Goal: Transaction & Acquisition: Purchase product/service

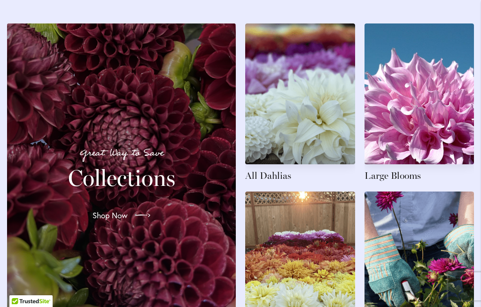
scroll to position [1403, 0]
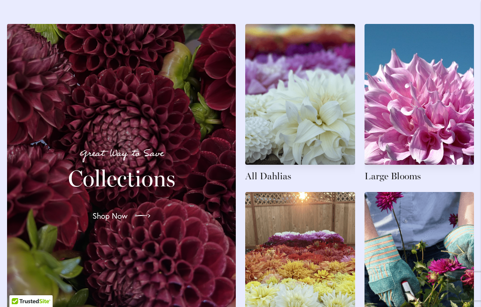
click at [279, 180] on link at bounding box center [300, 103] width 110 height 159
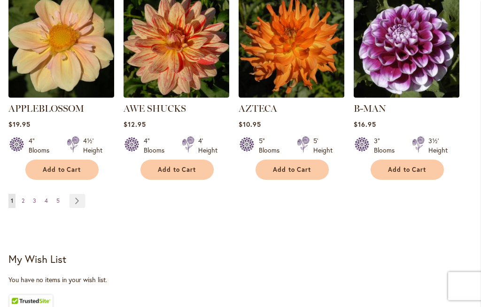
scroll to position [1005, 0]
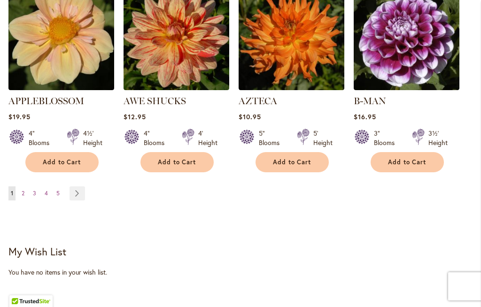
click at [79, 187] on link "Page Next" at bounding box center [78, 194] width 16 height 14
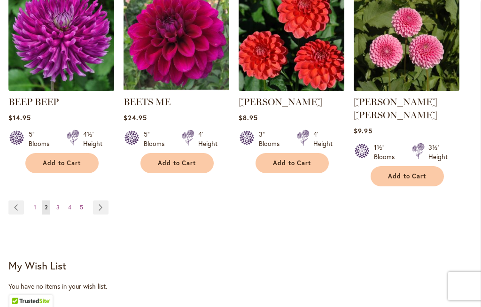
scroll to position [992, 0]
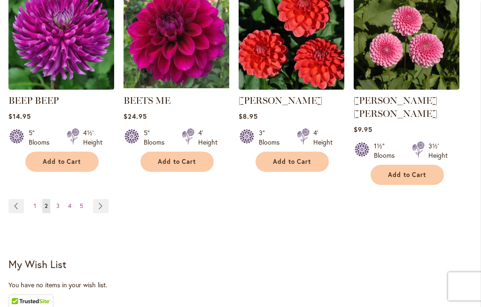
click at [101, 199] on link "Page Next" at bounding box center [101, 206] width 16 height 14
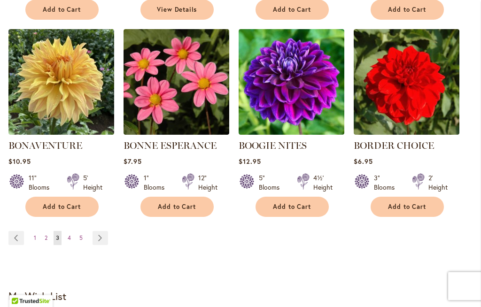
scroll to position [956, 0]
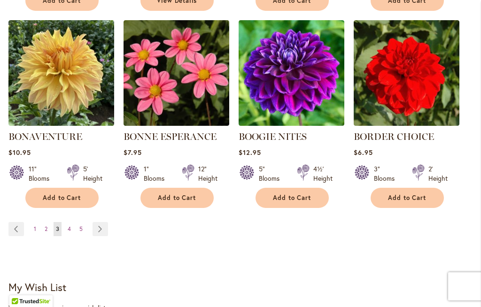
click at [104, 230] on link "Page Next" at bounding box center [101, 229] width 16 height 14
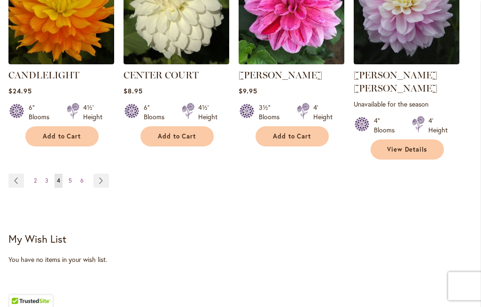
scroll to position [1031, 0]
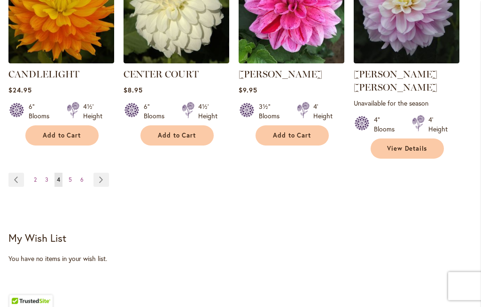
click at [100, 173] on link "Page Next" at bounding box center [102, 180] width 16 height 14
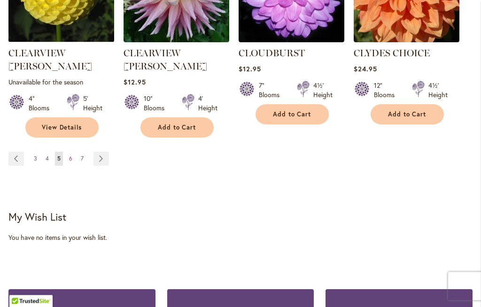
scroll to position [1066, 0]
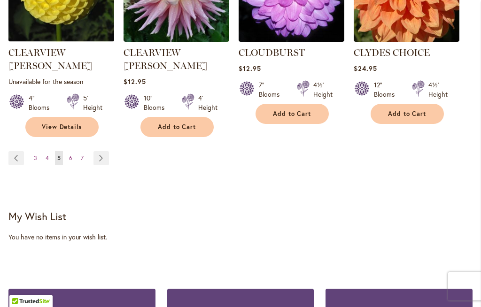
click at [95, 151] on link "Page Next" at bounding box center [102, 158] width 16 height 14
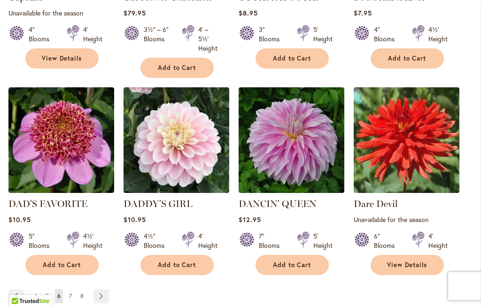
scroll to position [926, 0]
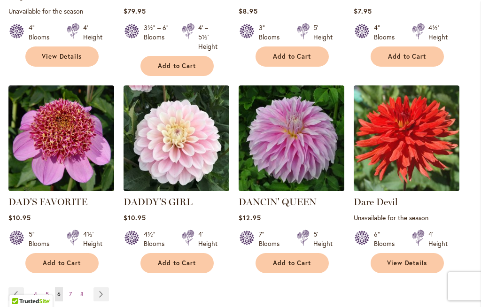
click at [96, 288] on link "Page Next" at bounding box center [102, 295] width 16 height 14
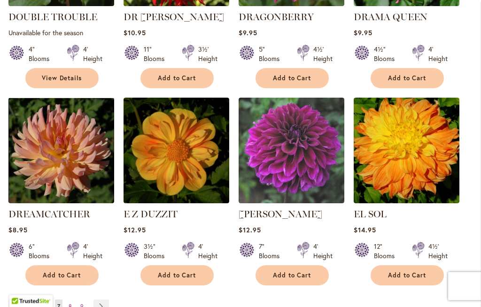
scroll to position [905, 0]
click at [99, 300] on link "Page Next" at bounding box center [102, 307] width 16 height 14
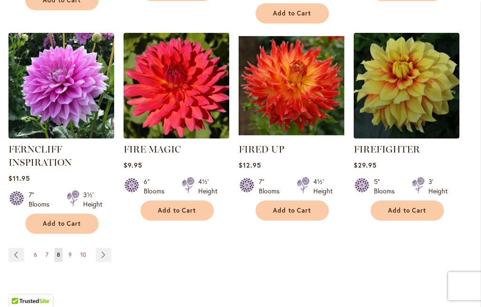
scroll to position [966, 0]
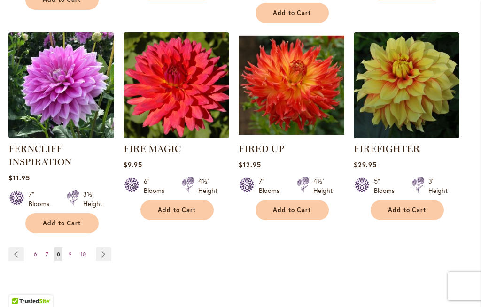
click at [104, 255] on link "Page Next" at bounding box center [104, 255] width 16 height 14
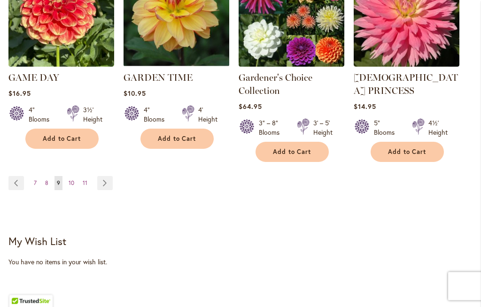
scroll to position [1055, 0]
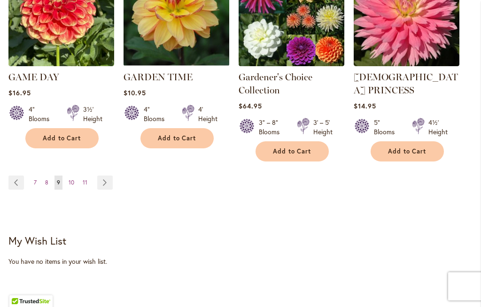
click at [100, 176] on link "Page Next" at bounding box center [105, 183] width 16 height 14
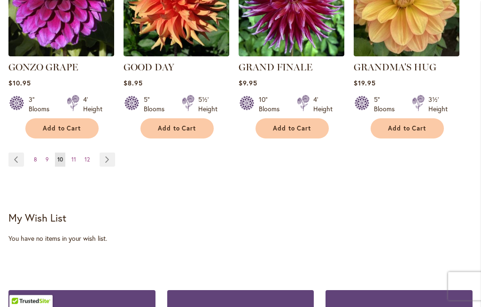
scroll to position [1039, 0]
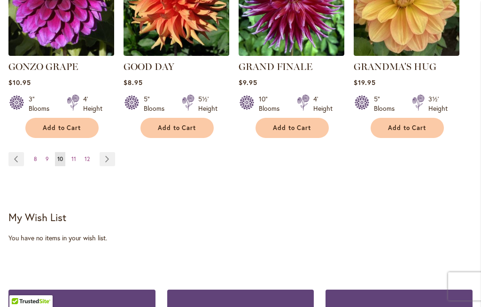
click at [105, 152] on link "Page Next" at bounding box center [108, 159] width 16 height 14
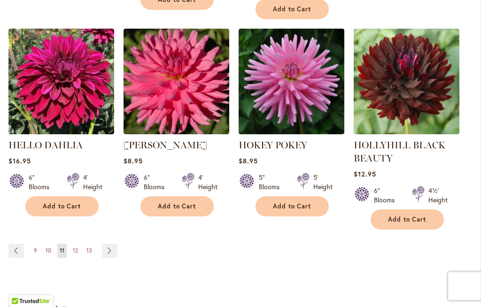
scroll to position [983, 0]
click at [105, 247] on link "Page Next" at bounding box center [110, 251] width 16 height 14
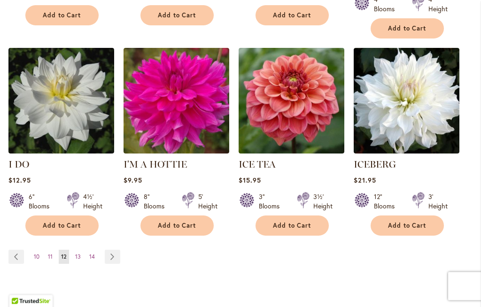
scroll to position [941, 0]
click at [109, 250] on link "Page Next" at bounding box center [113, 257] width 16 height 14
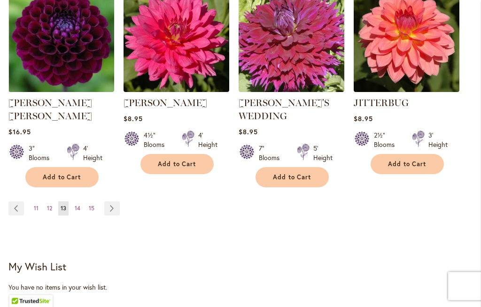
scroll to position [1013, 0]
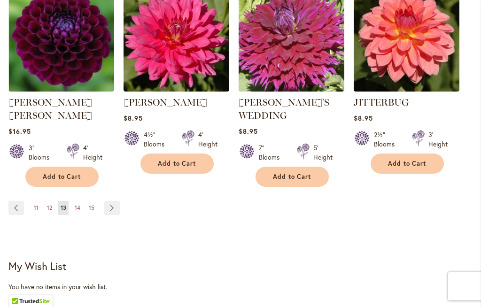
click at [105, 201] on link "Page Next" at bounding box center [112, 208] width 16 height 14
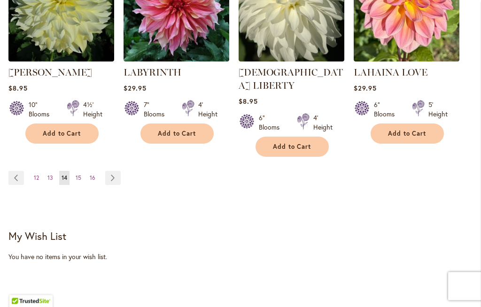
scroll to position [1021, 0]
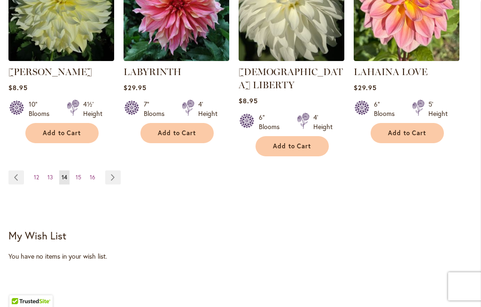
click at [111, 171] on link "Page Next" at bounding box center [113, 178] width 16 height 14
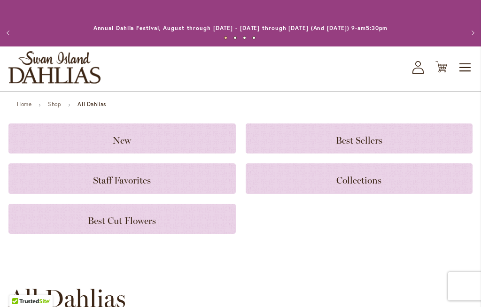
click at [414, 69] on icon "My Account" at bounding box center [418, 67] width 11 height 13
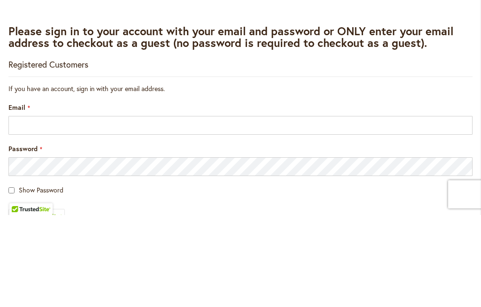
scroll to position [132, 0]
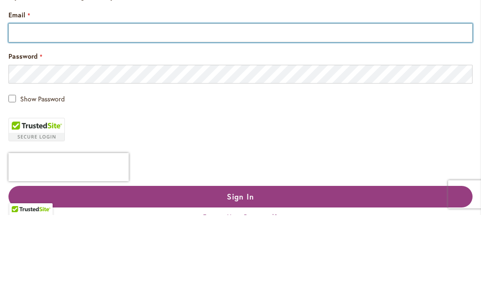
type input "**********"
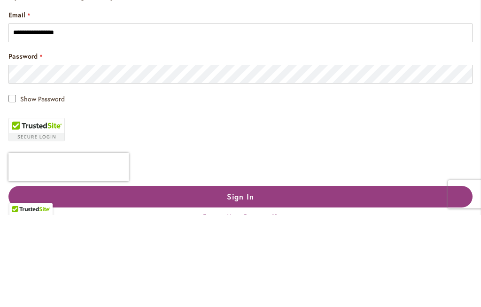
click at [241, 289] on button "Sign In" at bounding box center [240, 289] width 465 height 22
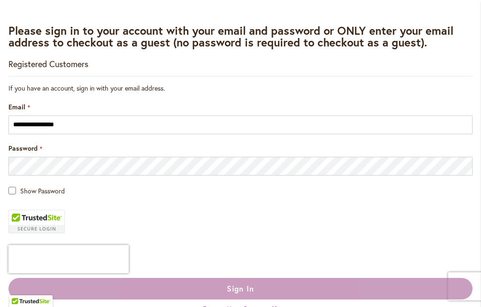
click at [253, 288] on div "Sign In" at bounding box center [240, 289] width 465 height 22
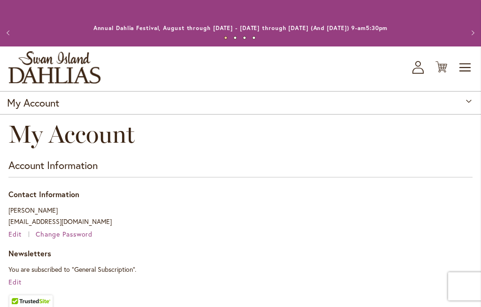
click at [465, 65] on span "Toggle Nav" at bounding box center [466, 67] width 14 height 19
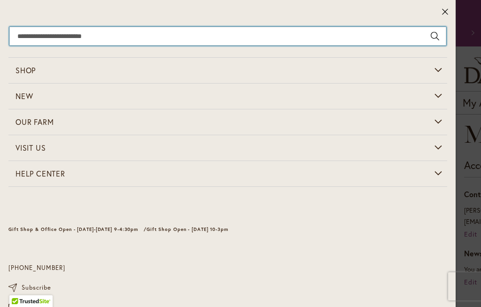
click at [80, 37] on input "Search" at bounding box center [227, 36] width 437 height 19
type input "********"
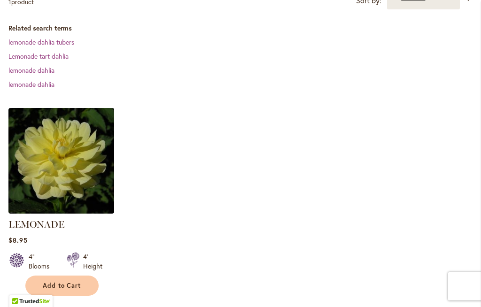
scroll to position [288, 0]
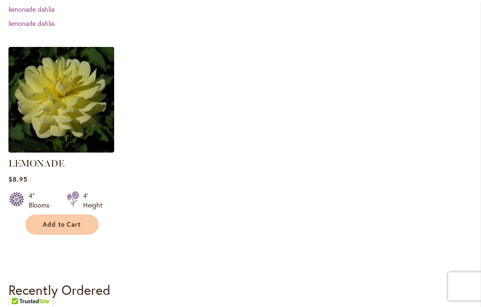
click at [84, 116] on img at bounding box center [61, 100] width 106 height 106
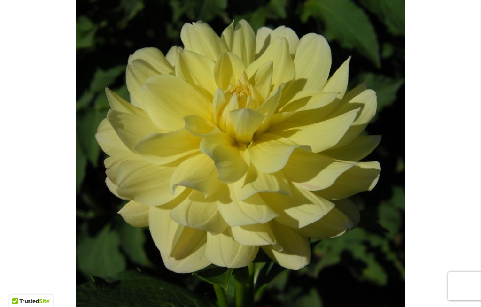
type input "*****"
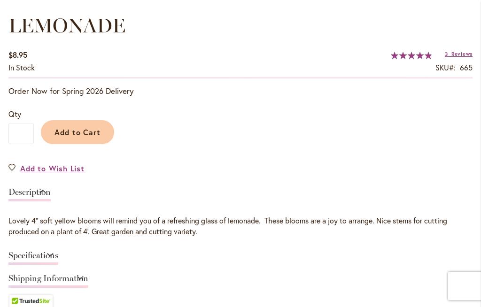
scroll to position [620, 0]
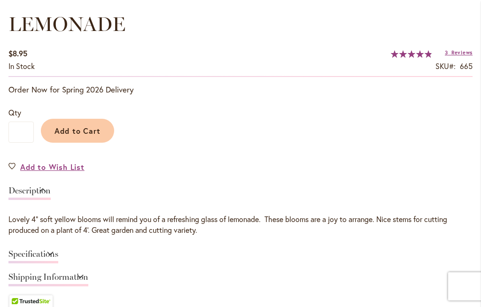
click at [71, 168] on span "Add to Wish List" at bounding box center [52, 167] width 64 height 11
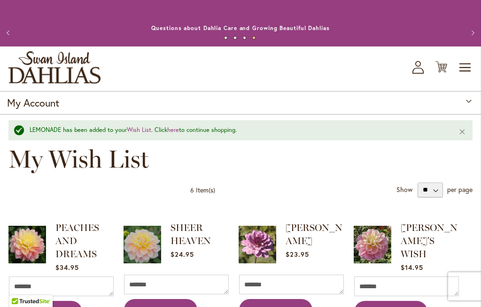
click at [216, 131] on div "LEMONADE has been added to your Wish List . Click here to continue shopping." at bounding box center [237, 130] width 415 height 9
click at [177, 132] on link "here" at bounding box center [173, 130] width 12 height 8
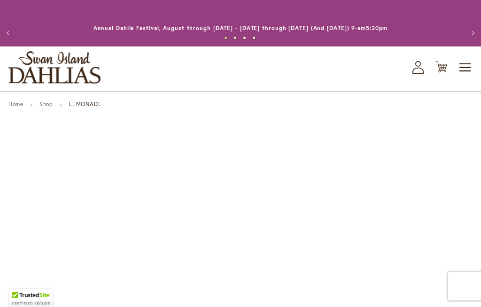
type input "*****"
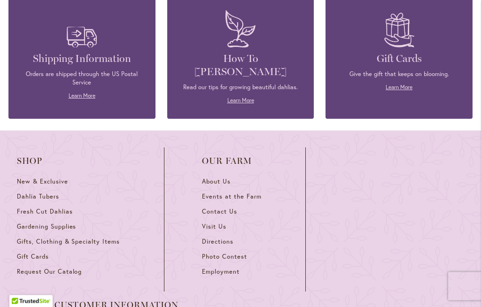
scroll to position [2404, 0]
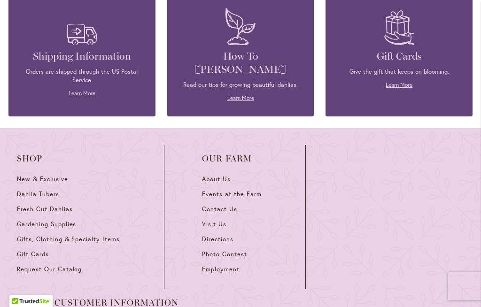
click at [46, 190] on span "Dahlia Tubers" at bounding box center [38, 194] width 42 height 8
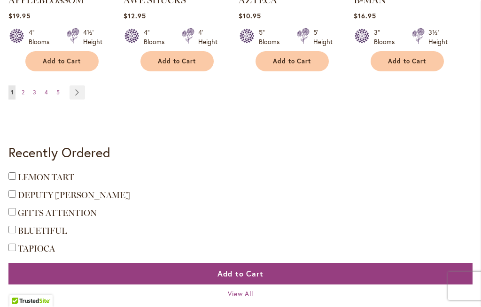
scroll to position [1106, 0]
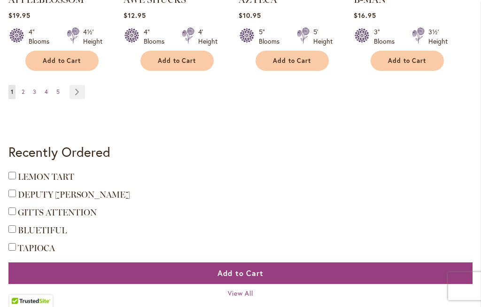
click at [58, 89] on span "5" at bounding box center [57, 92] width 3 height 7
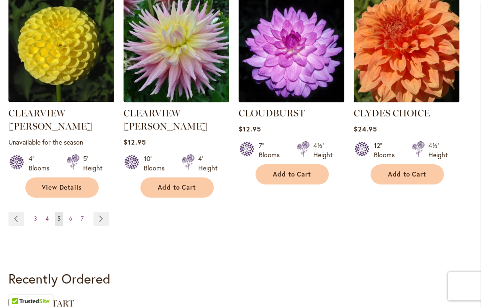
scroll to position [1012, 0]
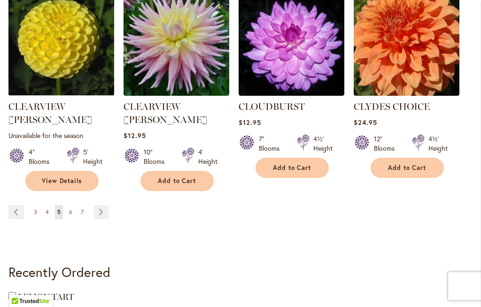
click at [79, 206] on link "Page 7" at bounding box center [83, 213] width 8 height 14
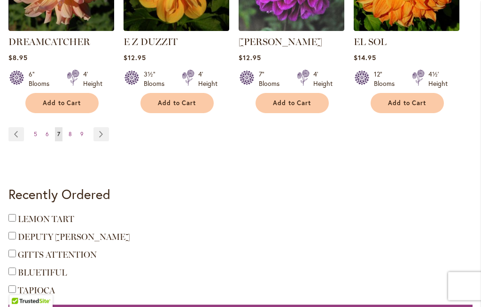
scroll to position [1077, 0]
click at [101, 127] on link "Page Next" at bounding box center [102, 134] width 16 height 14
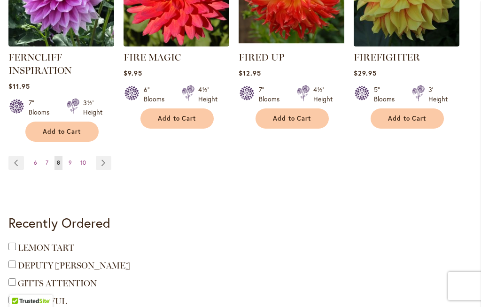
scroll to position [1058, 0]
click at [80, 162] on span "10" at bounding box center [83, 162] width 6 height 7
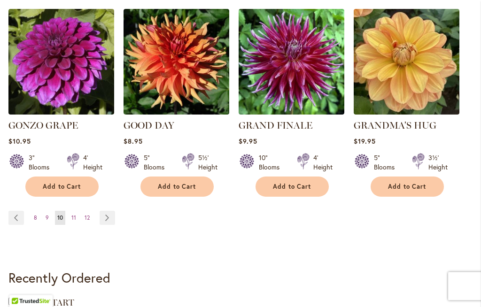
scroll to position [981, 0]
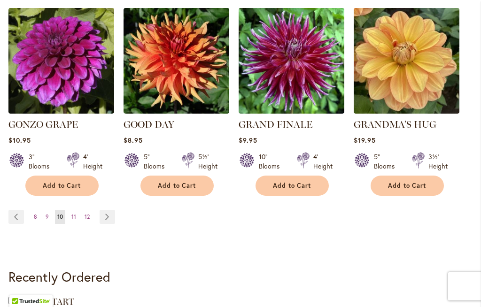
click at [86, 210] on link "Page 12" at bounding box center [87, 217] width 10 height 14
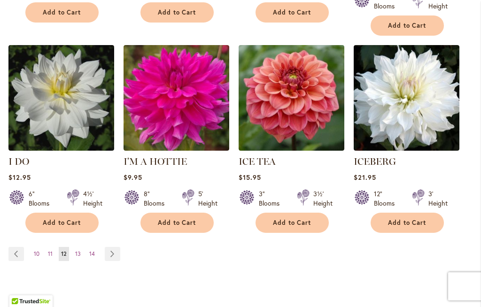
scroll to position [957, 0]
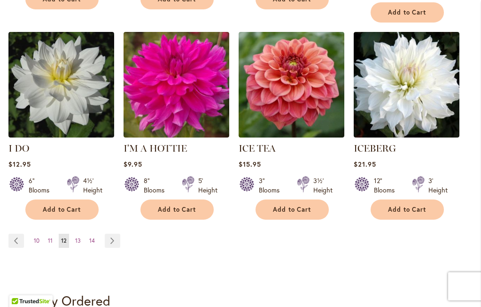
click at [90, 237] on span "14" at bounding box center [92, 240] width 6 height 7
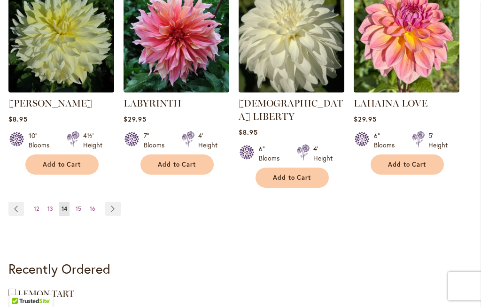
scroll to position [989, 0]
click at [109, 202] on link "Page Next" at bounding box center [113, 209] width 16 height 14
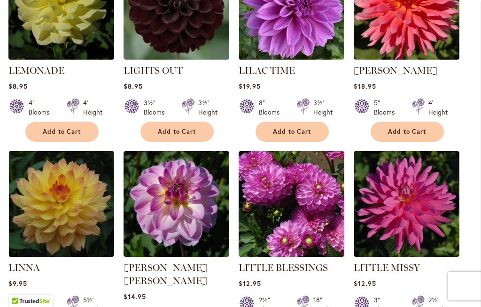
scroll to position [640, 0]
click at [193, 215] on img at bounding box center [177, 204] width 106 height 106
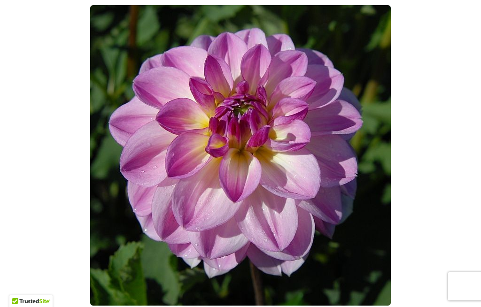
scroll to position [188, 0]
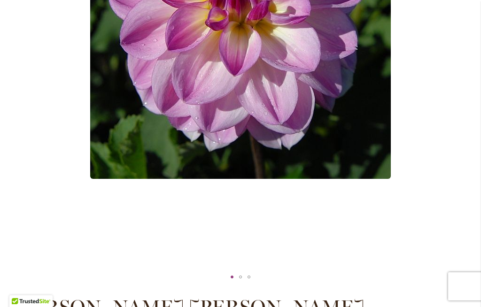
type input "*****"
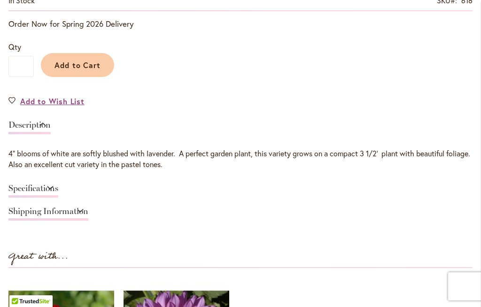
scroll to position [686, 0]
click at [58, 188] on link "Specifications" at bounding box center [33, 191] width 50 height 14
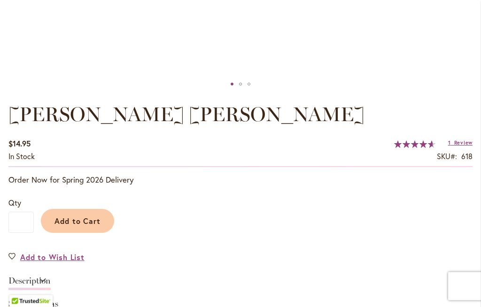
scroll to position [530, 0]
click at [66, 261] on span "Add to Wish List" at bounding box center [52, 257] width 64 height 11
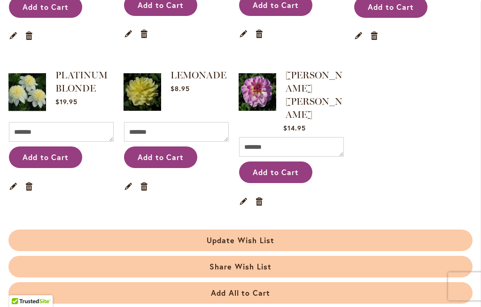
scroll to position [303, 0]
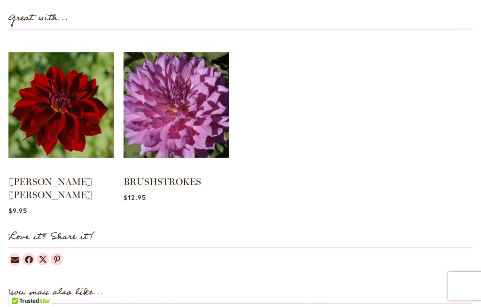
scroll to position [566, 0]
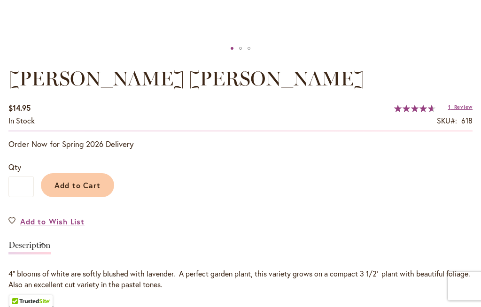
type input "*****"
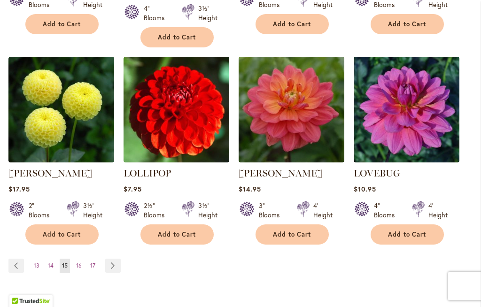
scroll to position [1024, 0]
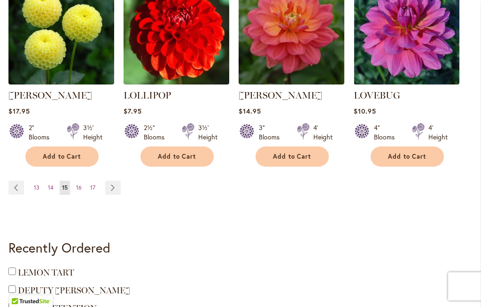
click at [114, 181] on link "Page Next" at bounding box center [113, 188] width 16 height 14
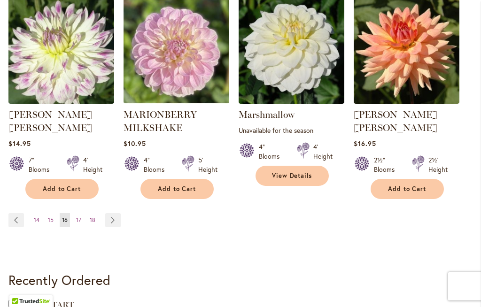
scroll to position [993, 0]
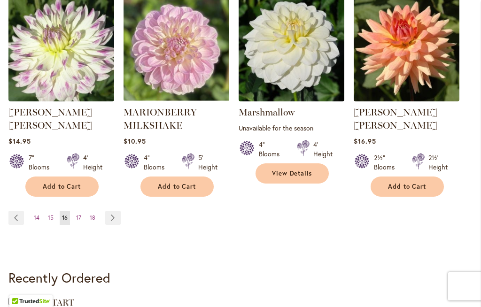
click at [113, 211] on link "Page Next" at bounding box center [113, 218] width 16 height 14
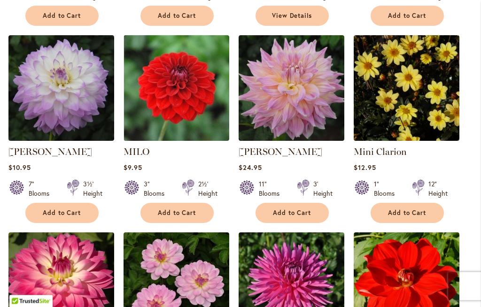
scroll to position [743, 0]
click at [88, 150] on link "MIKAYLA MIRANDA" at bounding box center [50, 151] width 84 height 11
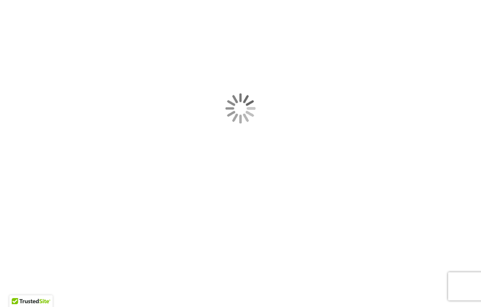
type input "*****"
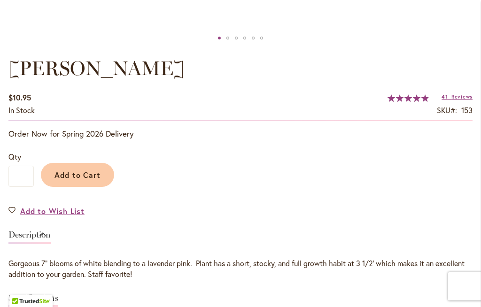
scroll to position [585, 0]
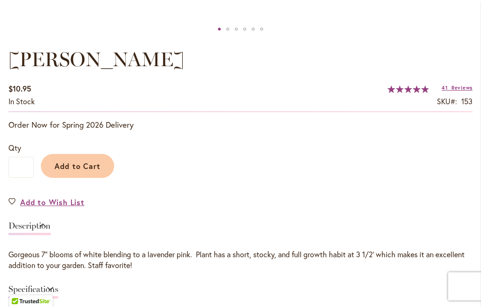
click at [70, 203] on span "Add to Wish List" at bounding box center [52, 202] width 64 height 11
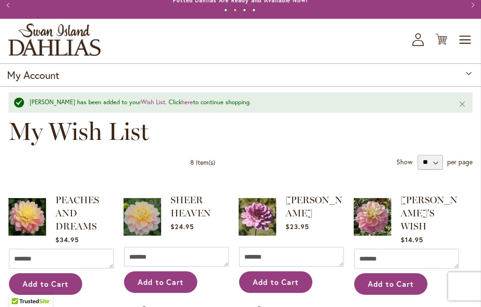
scroll to position [27, 0]
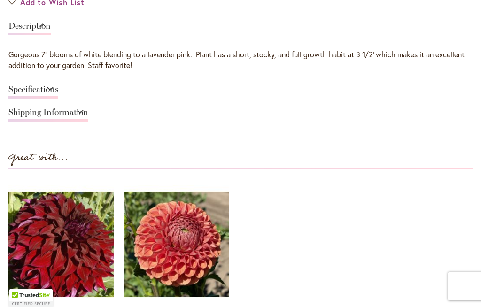
scroll to position [560, 0]
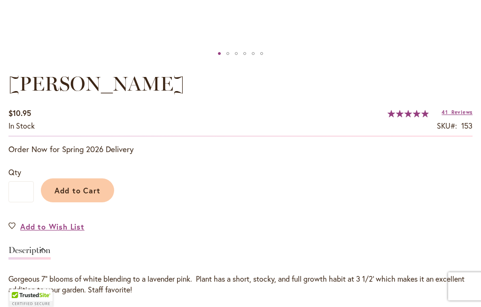
type input "*****"
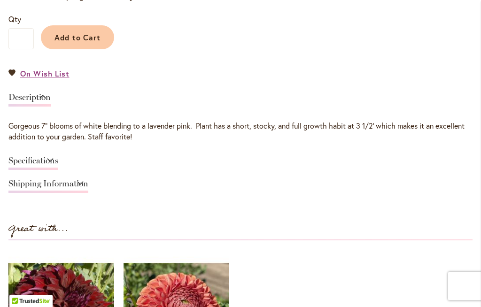
scroll to position [714, 0]
click at [58, 157] on link "Specifications" at bounding box center [33, 164] width 50 height 14
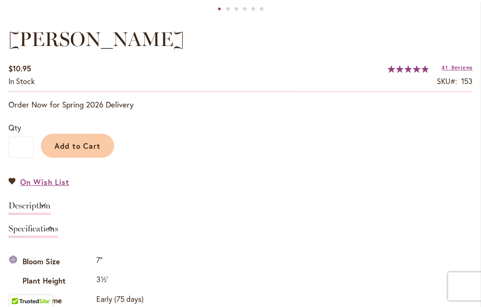
scroll to position [605, 0]
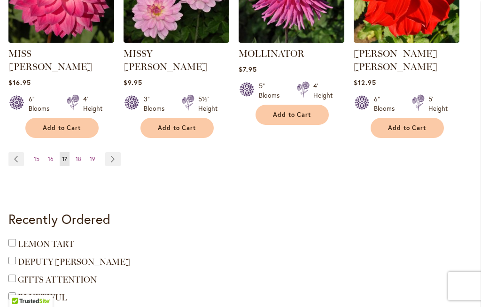
scroll to position [1039, 0]
click at [111, 152] on link "Page Next" at bounding box center [113, 159] width 16 height 14
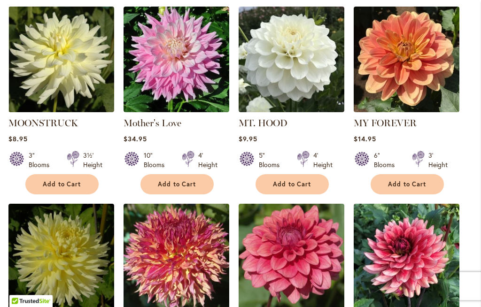
scroll to position [377, 0]
click at [63, 120] on link "MOONSTRUCK" at bounding box center [43, 123] width 70 height 11
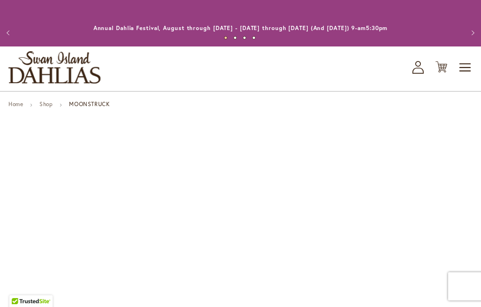
type input "*****"
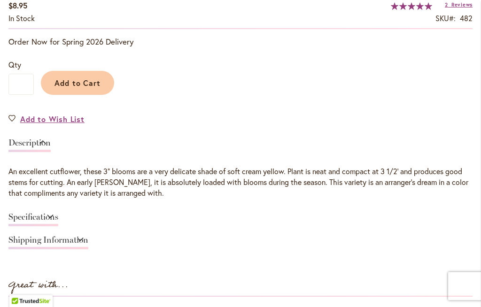
scroll to position [654, 0]
click at [58, 213] on link "Specifications" at bounding box center [33, 220] width 50 height 14
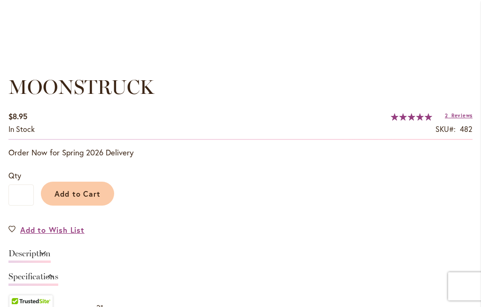
scroll to position [543, 0]
click at [63, 228] on span "Add to Wish List" at bounding box center [52, 230] width 64 height 11
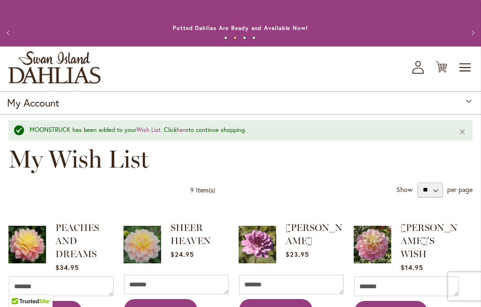
click at [189, 131] on link "here" at bounding box center [183, 130] width 12 height 8
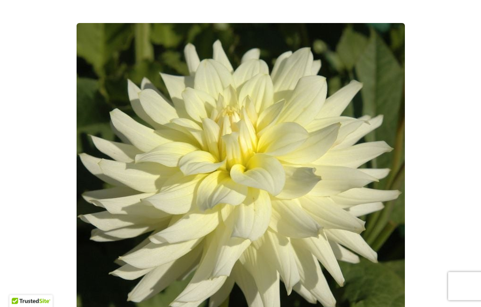
scroll to position [126, 0]
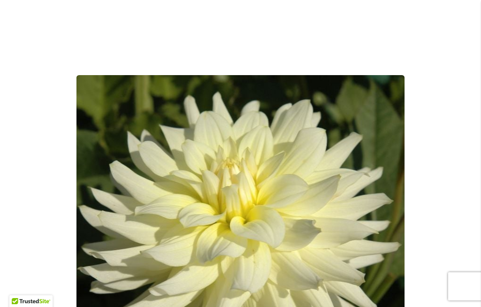
type input "*****"
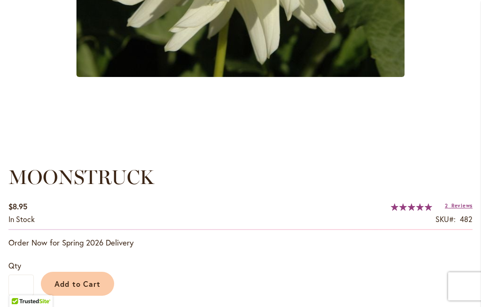
scroll to position [439, 0]
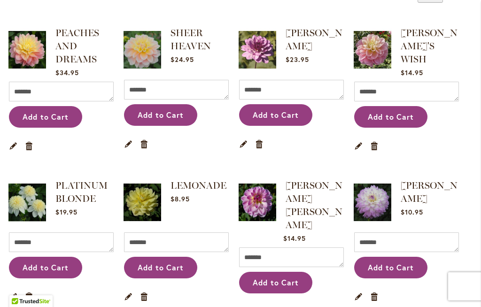
scroll to position [160, 0]
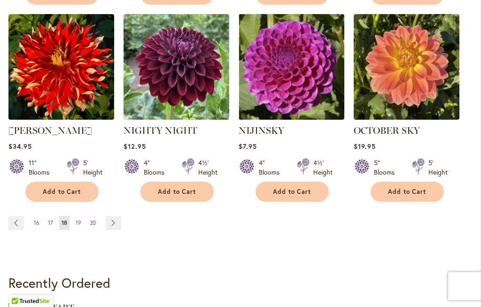
scroll to position [962, 0]
click at [113, 225] on link "Page Next" at bounding box center [114, 223] width 16 height 14
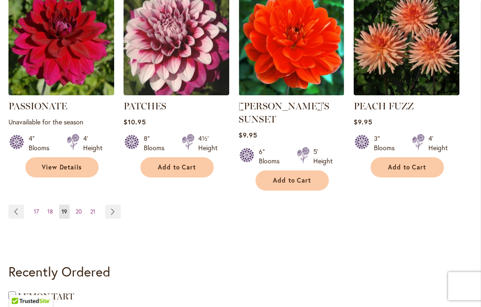
scroll to position [1001, 0]
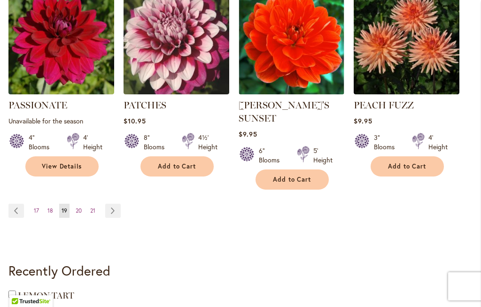
click at [112, 204] on link "Page Next" at bounding box center [113, 211] width 16 height 14
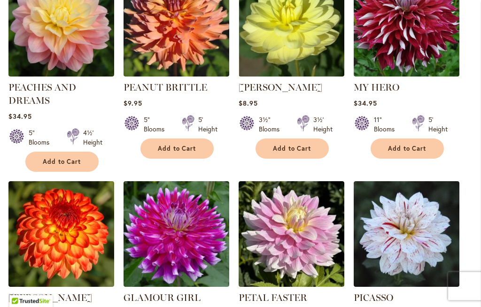
scroll to position [413, 0]
click at [55, 86] on link "PEACHES AND DREAMS" at bounding box center [42, 94] width 68 height 24
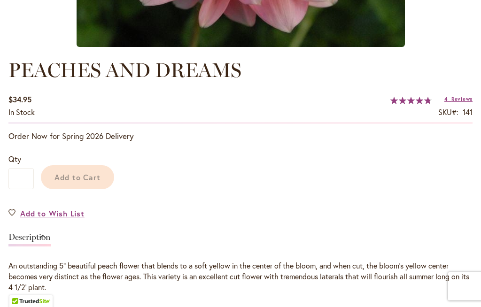
scroll to position [441, 0]
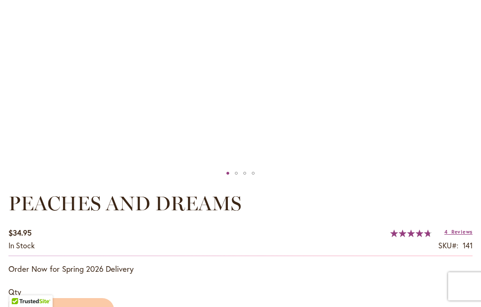
type input "*****"
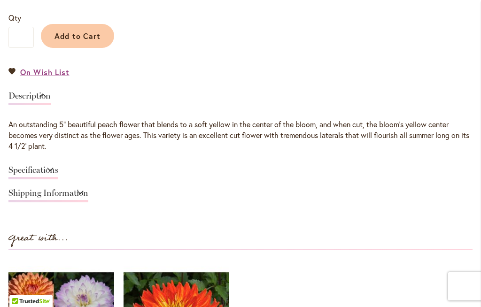
scroll to position [729, 0]
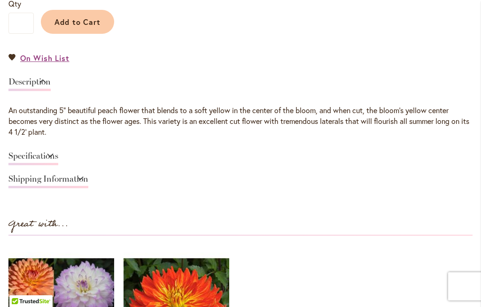
click at [58, 152] on link "Specifications" at bounding box center [33, 159] width 50 height 14
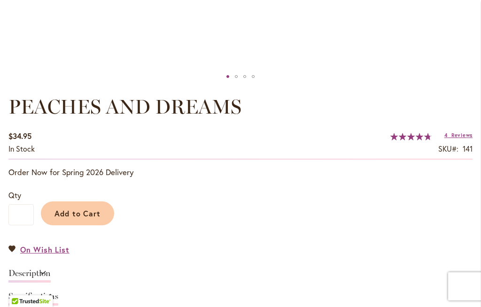
scroll to position [530, 0]
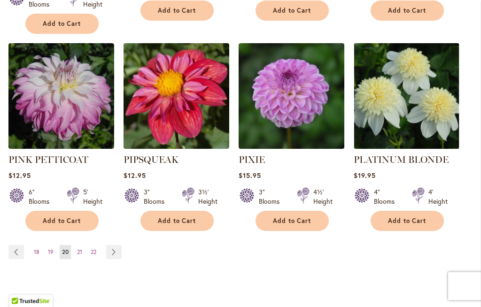
scroll to position [972, 0]
click at [111, 245] on link "Page Next" at bounding box center [114, 252] width 16 height 14
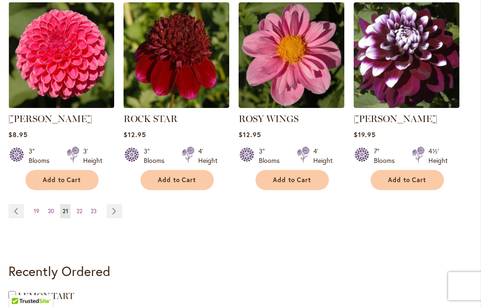
scroll to position [987, 0]
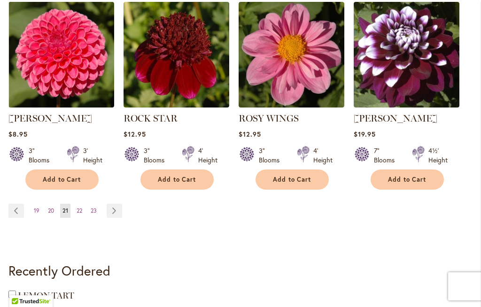
click at [111, 210] on link "Page Next" at bounding box center [115, 211] width 16 height 14
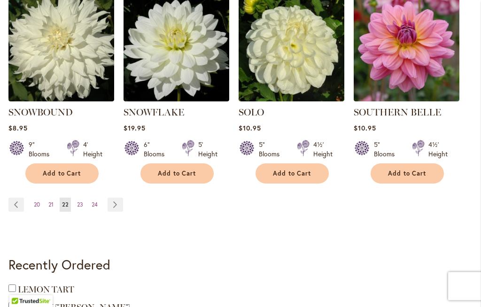
scroll to position [994, 0]
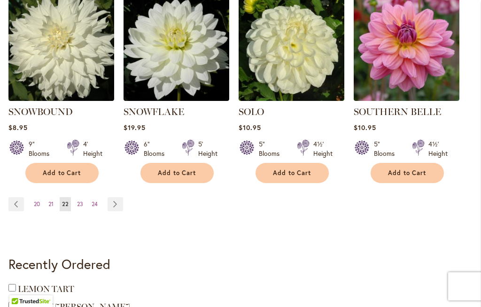
click at [115, 197] on link "Page Next" at bounding box center [116, 204] width 16 height 14
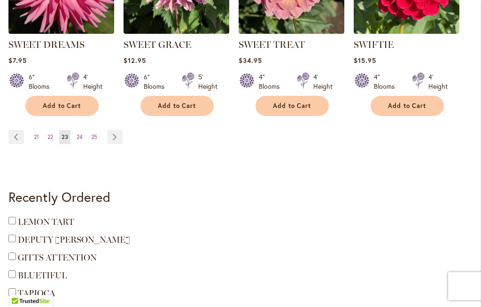
scroll to position [1062, 0]
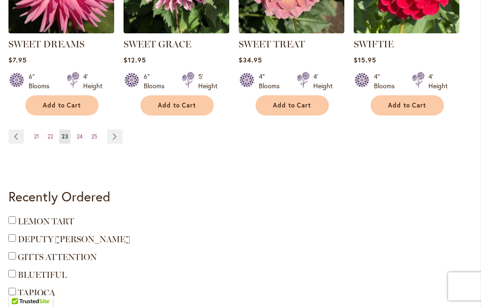
click at [111, 134] on link "Page Next" at bounding box center [115, 137] width 16 height 14
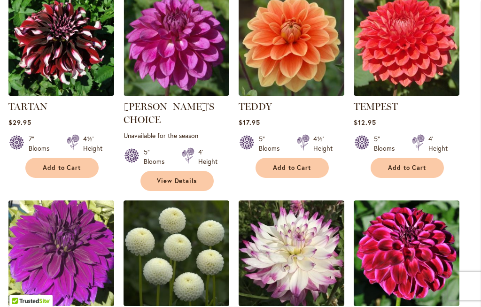
scroll to position [591, 0]
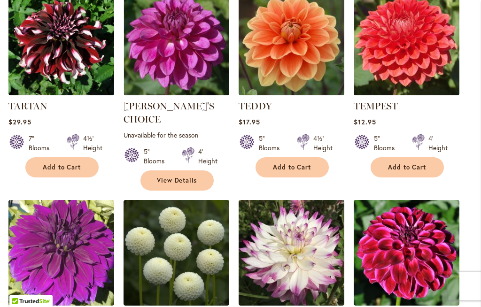
click at [262, 110] on link "TEDDY" at bounding box center [255, 106] width 33 height 11
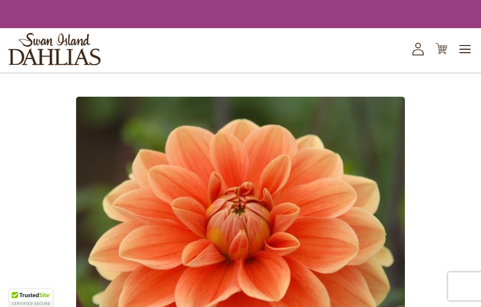
scroll to position [46, 0]
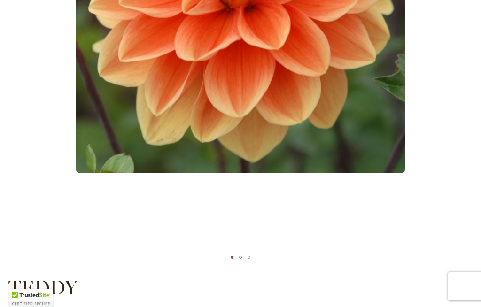
type input "*****"
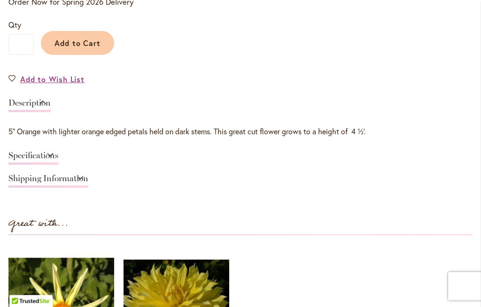
scroll to position [708, 0]
click at [58, 151] on link "Specifications" at bounding box center [33, 158] width 50 height 14
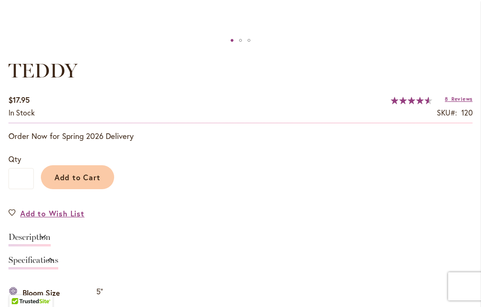
scroll to position [591, 0]
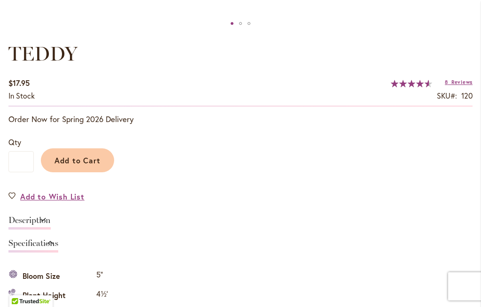
click at [66, 196] on span "Add to Wish List" at bounding box center [52, 196] width 64 height 11
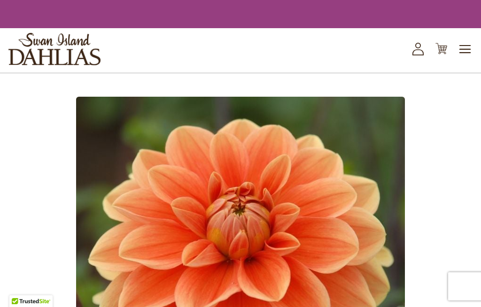
scroll to position [623, 0]
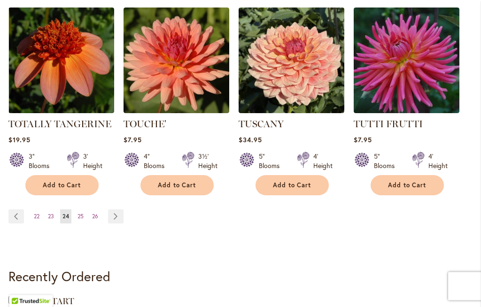
scroll to position [983, 0]
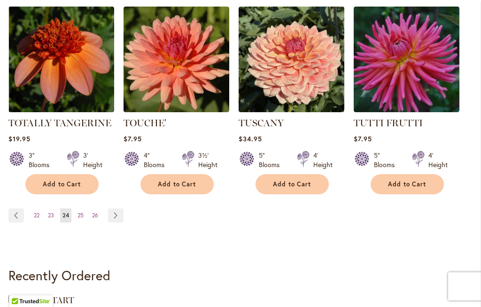
click at [117, 209] on link "Page Next" at bounding box center [116, 216] width 16 height 14
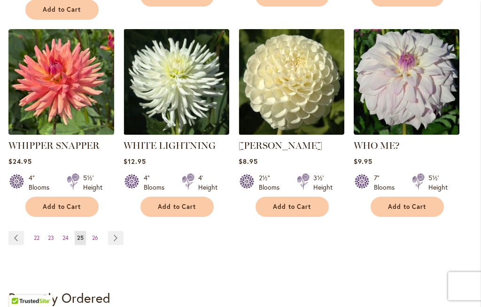
scroll to position [961, 0]
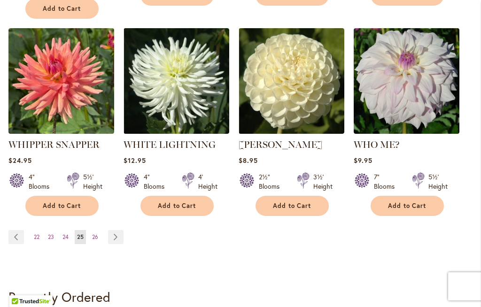
click at [117, 230] on link "Page Next" at bounding box center [116, 237] width 16 height 14
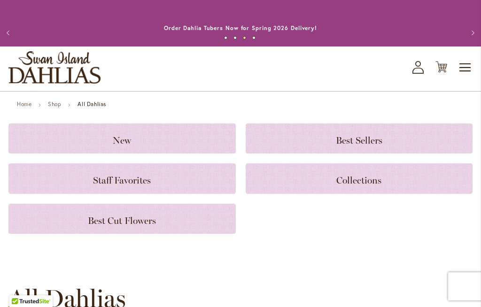
click at [468, 62] on span "Toggle Nav" at bounding box center [466, 67] width 14 height 19
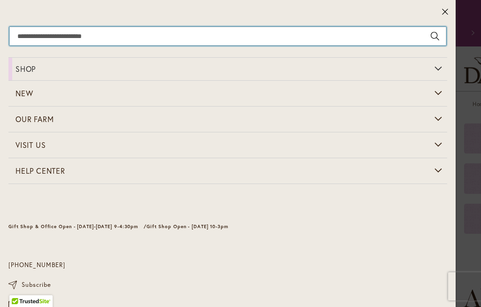
click at [123, 35] on input "Search" at bounding box center [227, 36] width 437 height 19
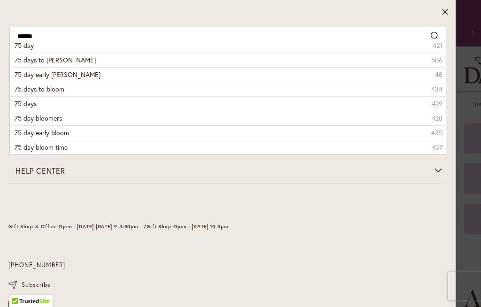
click at [70, 61] on span "75 days to bloom dahlia" at bounding box center [55, 59] width 81 height 9
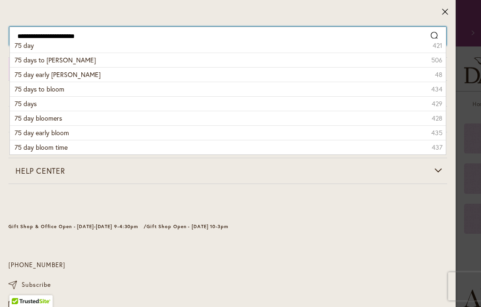
type input "**********"
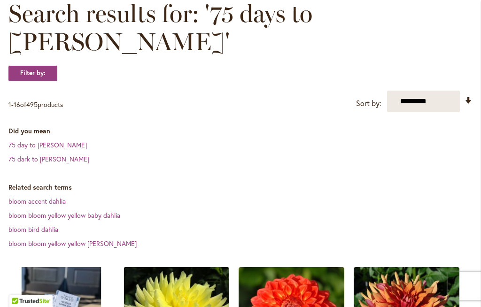
scroll to position [152, 0]
click at [63, 141] on link "75 day to bloom dahlia" at bounding box center [47, 145] width 79 height 9
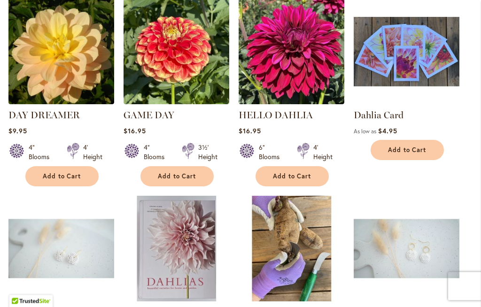
scroll to position [619, 0]
click at [333, 196] on img at bounding box center [292, 249] width 106 height 106
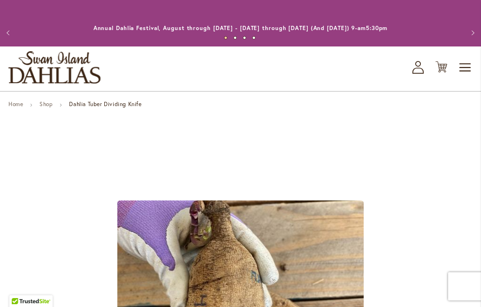
type input "*****"
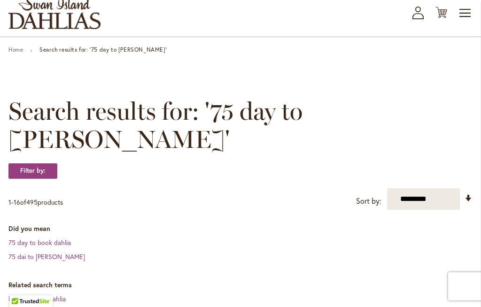
scroll to position [54, 0]
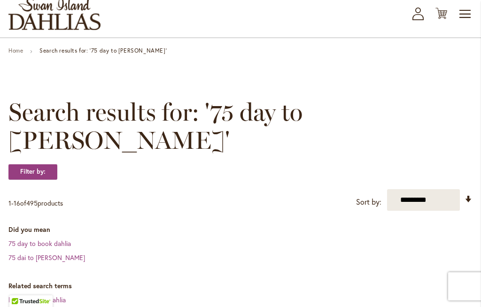
click at [473, 194] on link "Set Ascending Direction" at bounding box center [469, 199] width 8 height 11
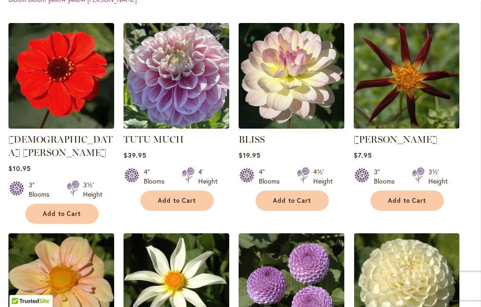
scroll to position [397, 0]
click at [307, 73] on img at bounding box center [292, 76] width 106 height 106
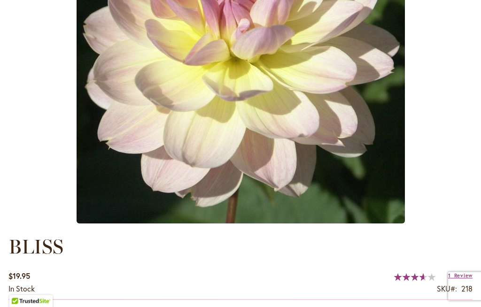
scroll to position [299, 0]
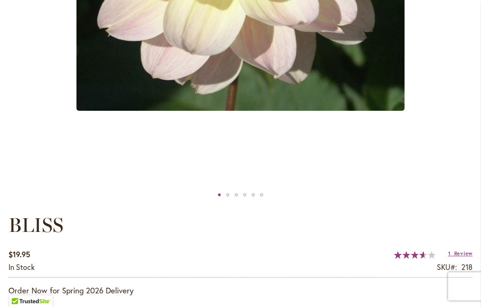
type input "*****"
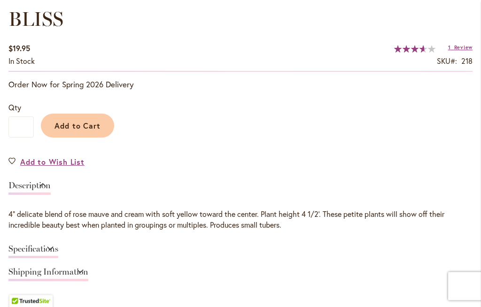
scroll to position [631, 0]
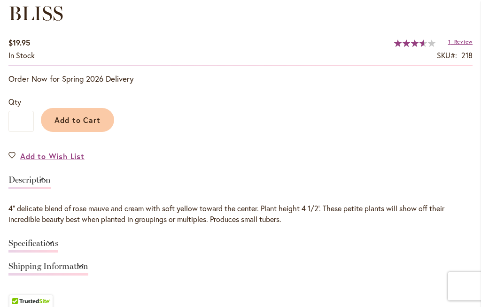
click at [58, 242] on link "Specifications" at bounding box center [33, 246] width 50 height 14
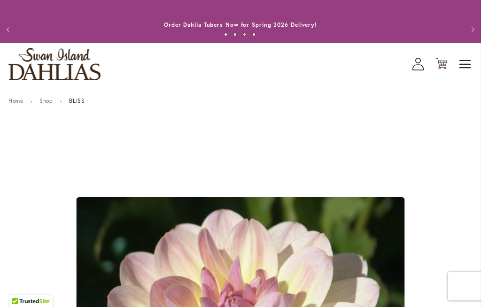
scroll to position [0, 0]
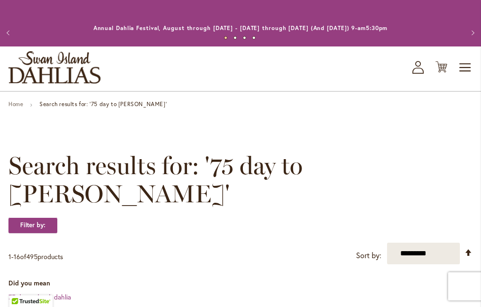
click at [468, 65] on span "Toggle Nav" at bounding box center [466, 67] width 14 height 19
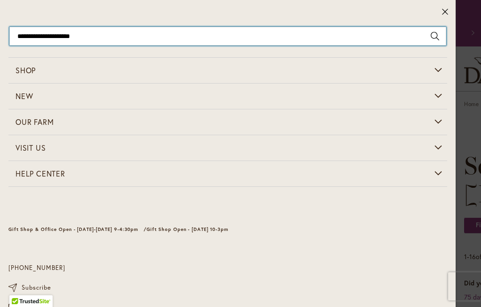
click at [11, 32] on input "**********" at bounding box center [227, 36] width 437 height 19
click at [118, 35] on input "**********" at bounding box center [227, 36] width 437 height 19
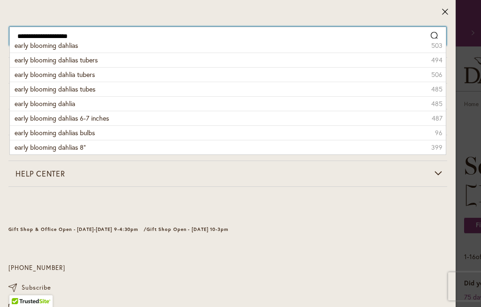
click at [89, 37] on input "**********" at bounding box center [227, 36] width 437 height 19
type input "**********"
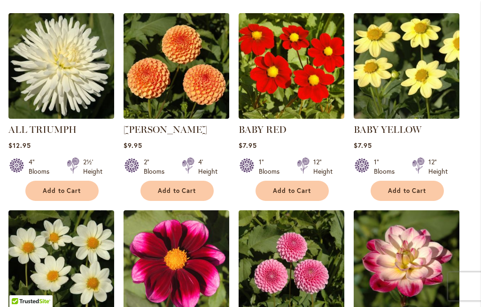
scroll to position [294, 0]
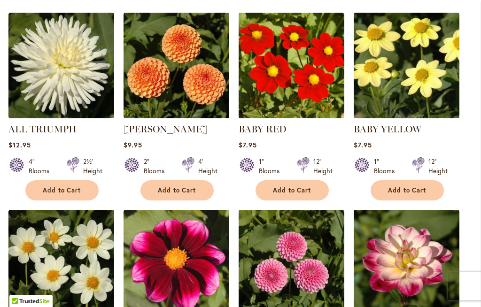
click at [84, 126] on strong "ALL TRIUMPH" at bounding box center [61, 129] width 106 height 13
click at [64, 110] on img at bounding box center [61, 66] width 106 height 106
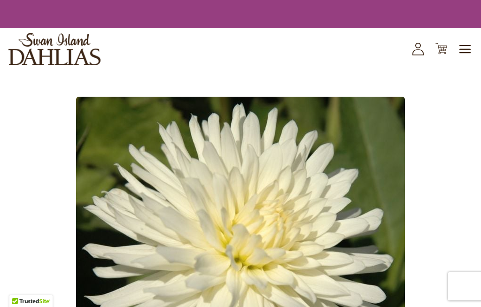
scroll to position [165, 0]
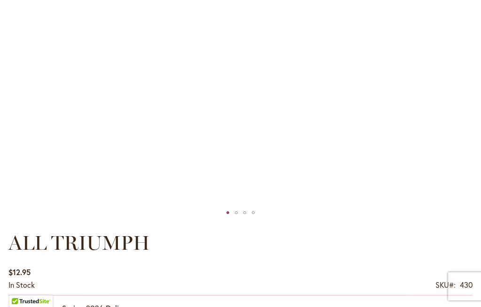
type input "*****"
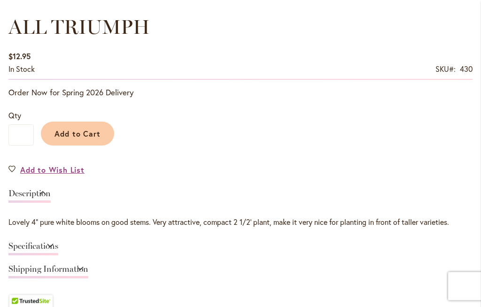
scroll to position [621, 0]
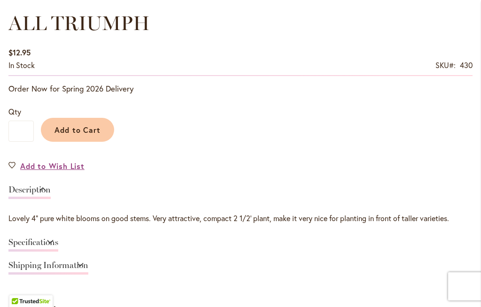
click at [58, 242] on link "Specifications" at bounding box center [33, 245] width 50 height 14
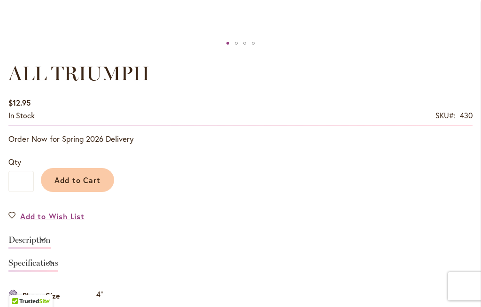
scroll to position [572, 0]
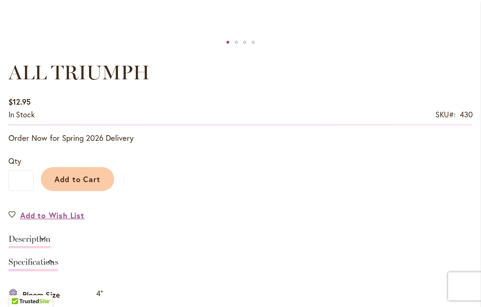
click at [80, 218] on span "Add to Wish List" at bounding box center [52, 215] width 64 height 11
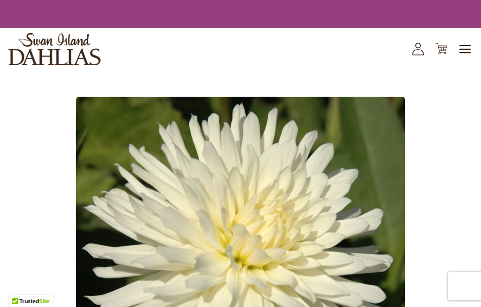
scroll to position [605, 0]
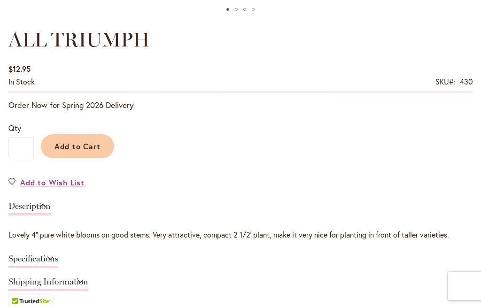
type input "*****"
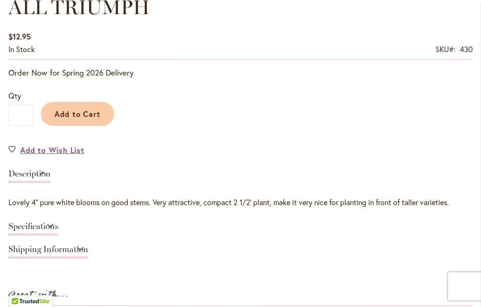
scroll to position [639, 0]
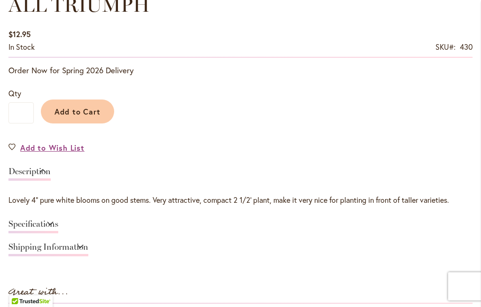
click at [66, 153] on span "Add to Wish List" at bounding box center [52, 147] width 64 height 11
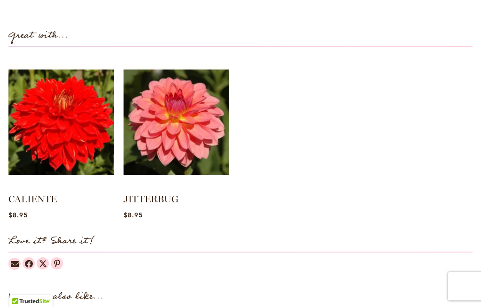
scroll to position [672, 0]
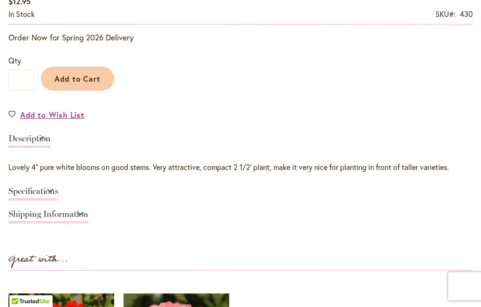
type input "*****"
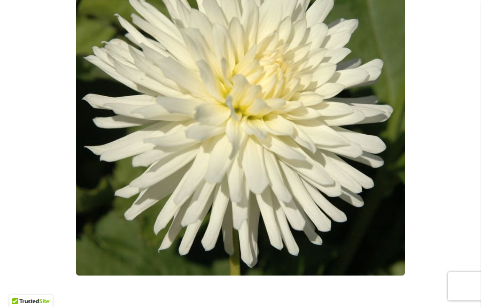
scroll to position [250, 0]
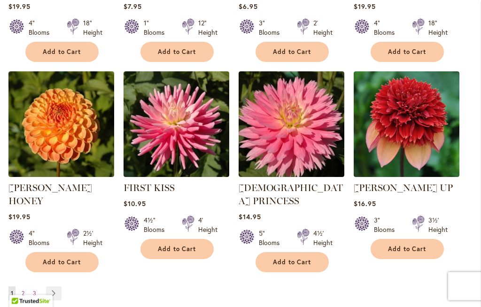
scroll to position [841, 0]
click at [186, 137] on img at bounding box center [177, 124] width 106 height 106
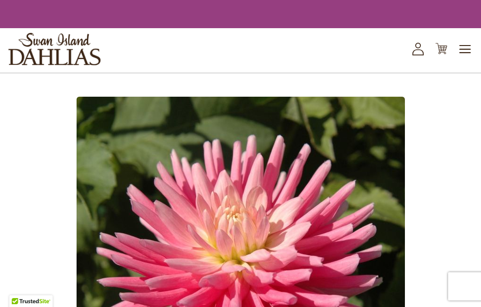
scroll to position [264, 0]
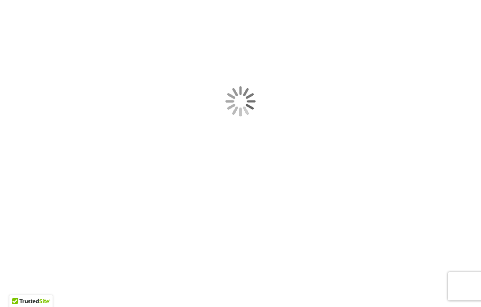
type input "*****"
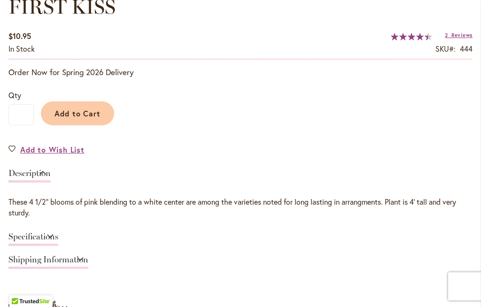
scroll to position [639, 0]
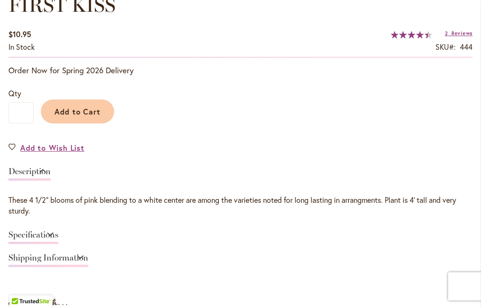
click at [58, 231] on link "Specifications" at bounding box center [33, 238] width 50 height 14
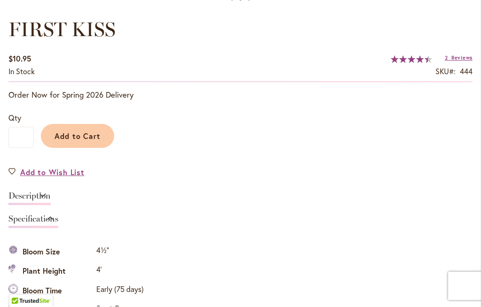
scroll to position [615, 0]
click at [73, 176] on span "Add to Wish List" at bounding box center [52, 172] width 64 height 11
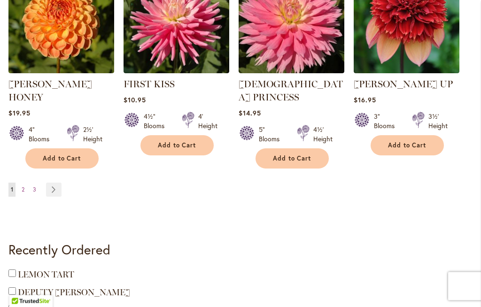
scroll to position [945, 0]
click at [54, 183] on link "Page Next" at bounding box center [54, 190] width 16 height 14
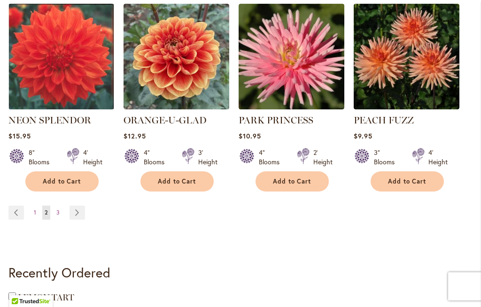
scroll to position [918, 0]
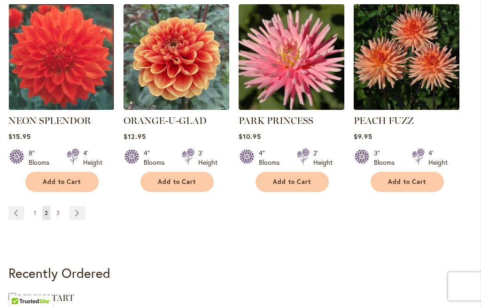
click at [77, 206] on link "Page Next" at bounding box center [78, 213] width 16 height 14
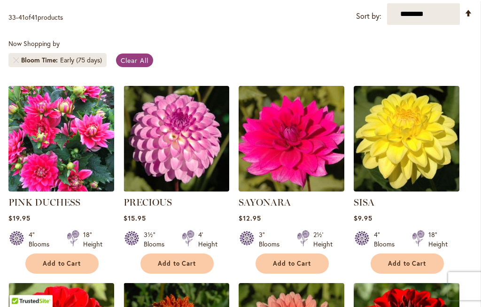
scroll to position [221, 0]
click at [75, 199] on link "PINK DUCHESS" at bounding box center [44, 202] width 72 height 11
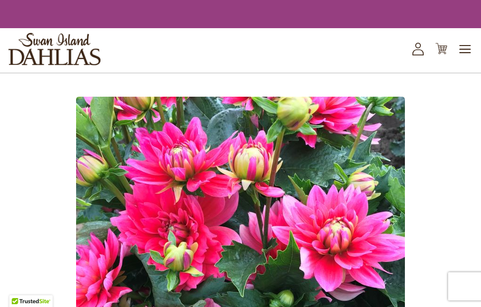
scroll to position [67, 0]
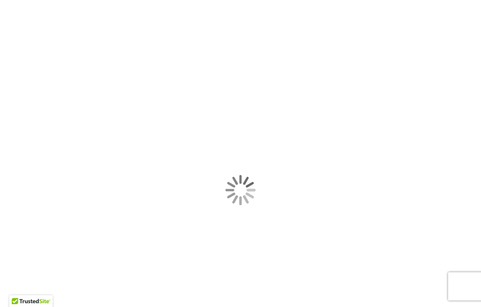
type input "*****"
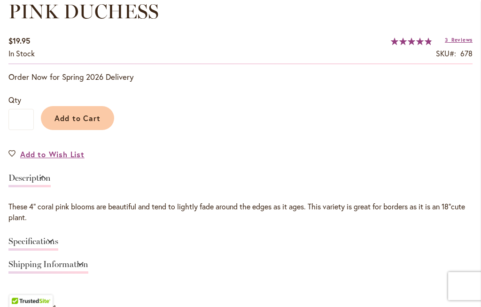
scroll to position [633, 0]
click at [58, 240] on link "Specifications" at bounding box center [33, 244] width 50 height 14
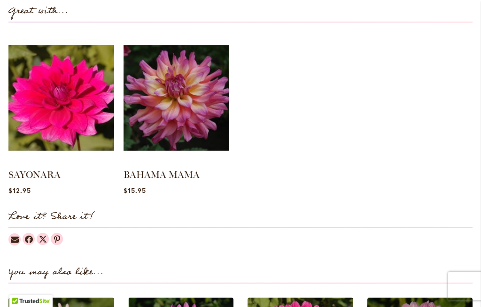
scroll to position [1096, 0]
click at [182, 175] on link "BAHAMA MAMA" at bounding box center [162, 174] width 76 height 11
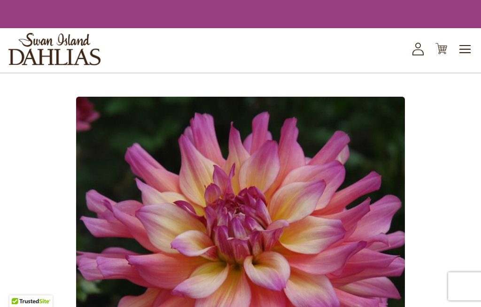
scroll to position [204, 0]
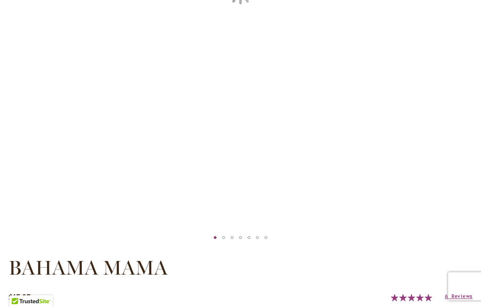
type input "*****"
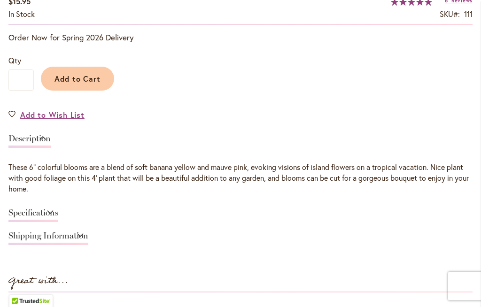
scroll to position [674, 0]
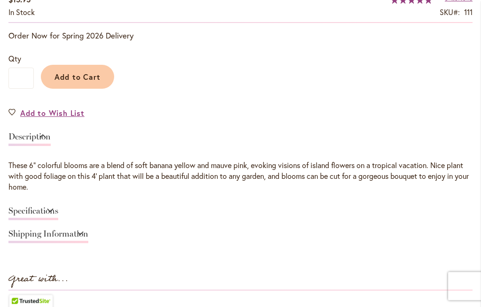
click at [58, 215] on link "Specifications" at bounding box center [33, 214] width 50 height 14
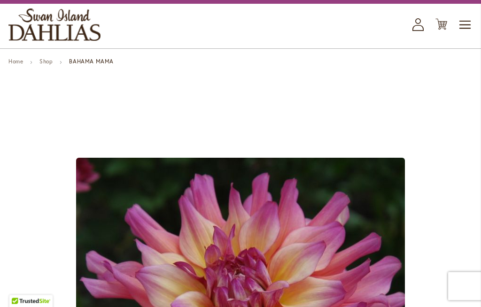
scroll to position [0, 0]
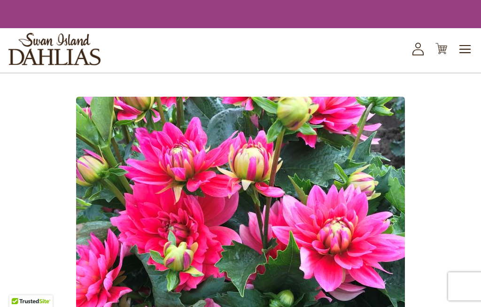
scroll to position [1129, 0]
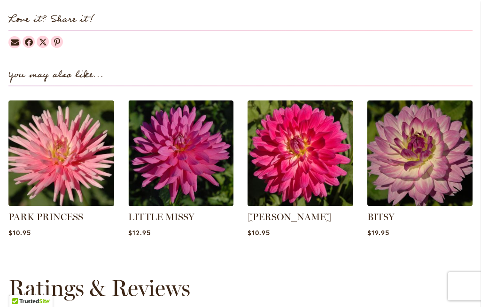
type input "*****"
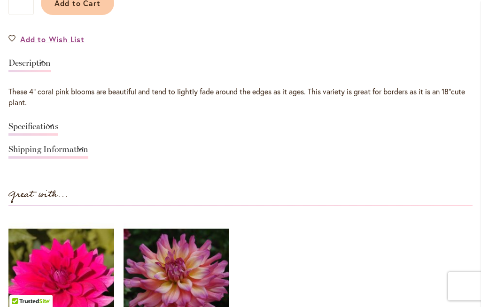
scroll to position [549, 0]
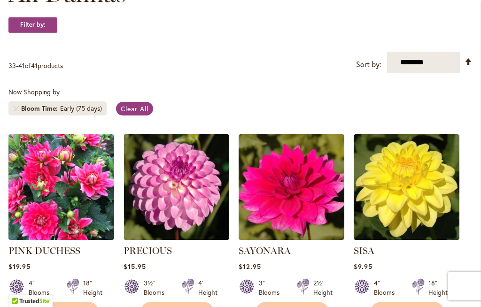
scroll to position [173, 0]
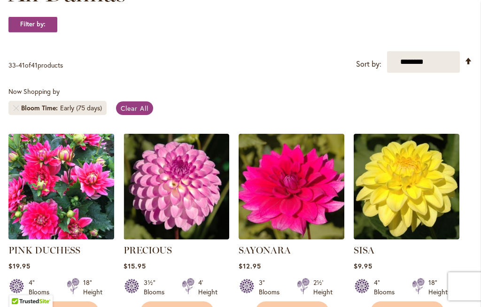
click at [139, 113] on link "Clear All" at bounding box center [134, 109] width 37 height 14
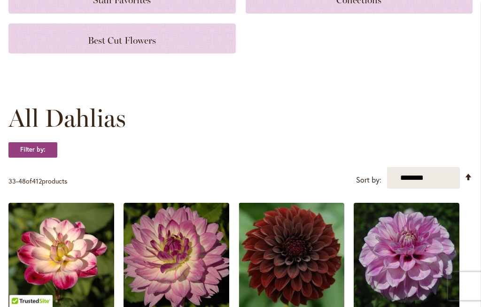
scroll to position [188, 0]
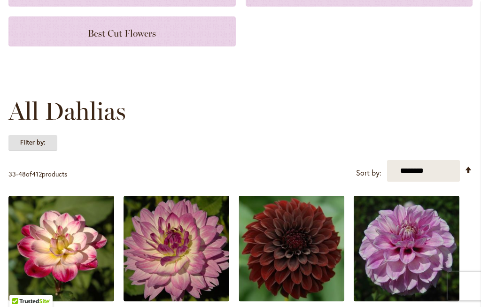
click at [39, 148] on strong "Filter by:" at bounding box center [32, 143] width 49 height 16
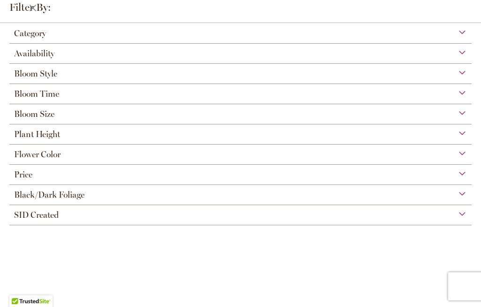
scroll to position [47, 0]
click at [462, 96] on div "Bloom Time" at bounding box center [240, 91] width 463 height 15
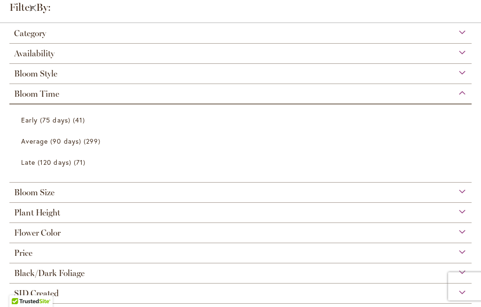
click at [75, 142] on span "Average (90 days)" at bounding box center [51, 141] width 60 height 9
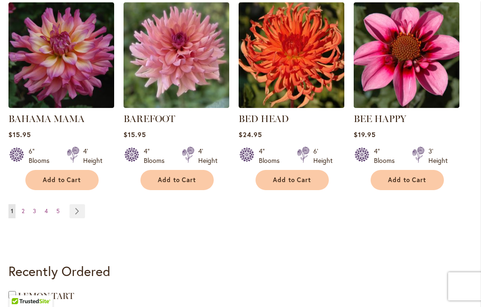
scroll to position [922, 0]
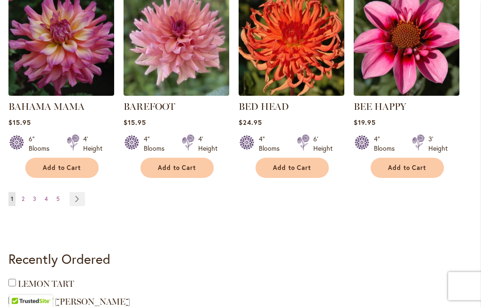
click at [78, 193] on link "Page Next" at bounding box center [78, 200] width 16 height 14
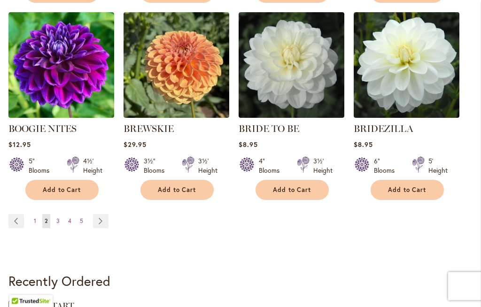
scroll to position [887, 0]
click at [107, 221] on link "Page Next" at bounding box center [101, 221] width 16 height 14
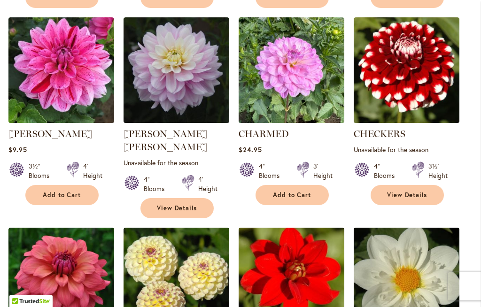
scroll to position [697, 0]
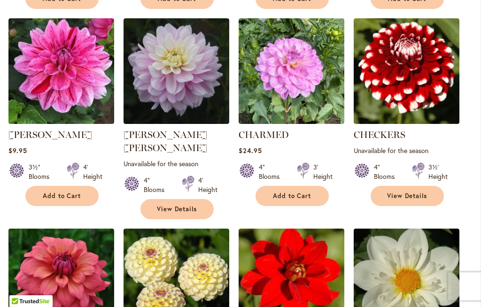
click at [178, 129] on link "[PERSON_NAME] [PERSON_NAME]" at bounding box center [166, 141] width 84 height 24
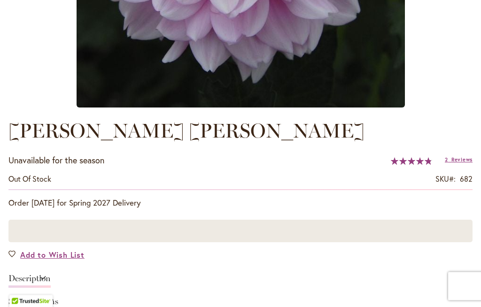
scroll to position [340, 0]
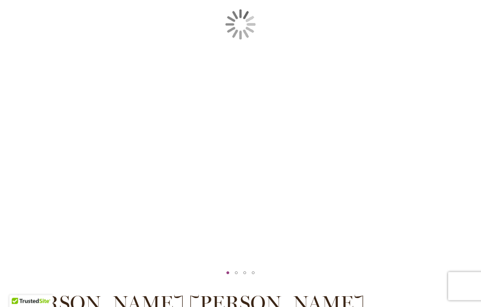
type input "*****"
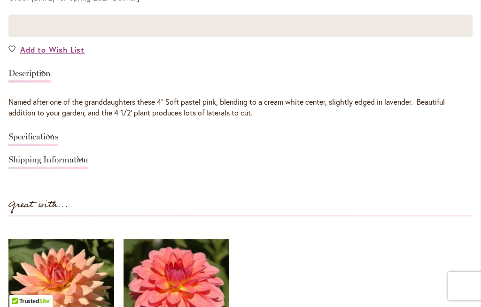
scroll to position [716, 0]
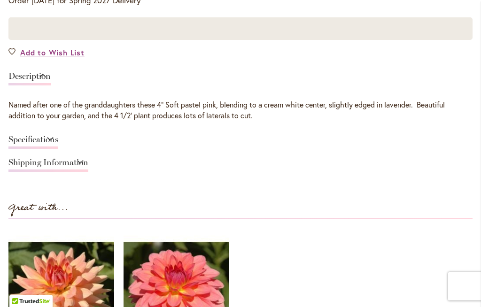
click at [63, 53] on span "Add to Wish List" at bounding box center [52, 52] width 64 height 11
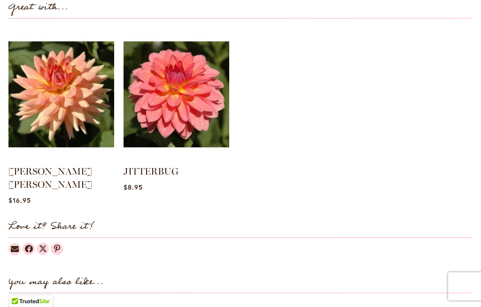
scroll to position [748, 0]
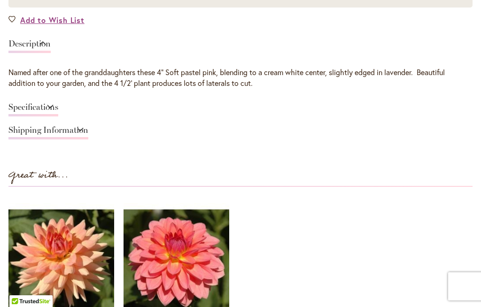
type input "*****"
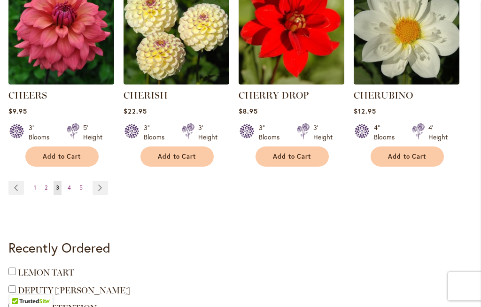
scroll to position [956, 0]
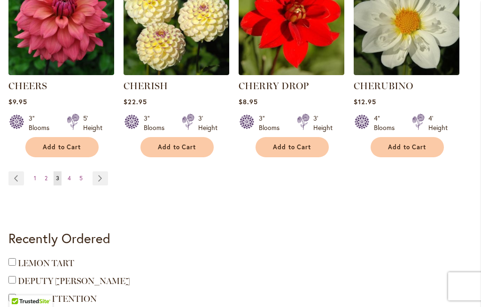
click at [103, 172] on link "Page Next" at bounding box center [101, 179] width 16 height 14
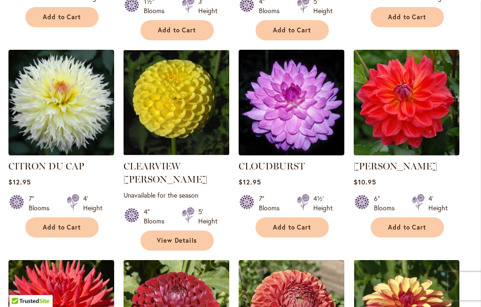
scroll to position [468, 0]
click at [416, 161] on link "COOPER BLAINE" at bounding box center [396, 166] width 84 height 11
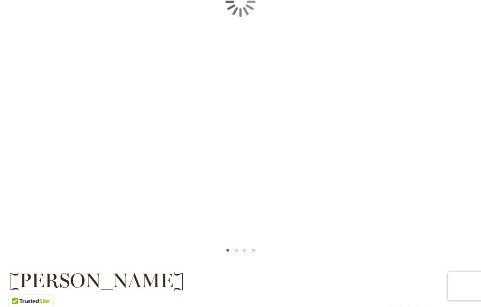
scroll to position [397, 0]
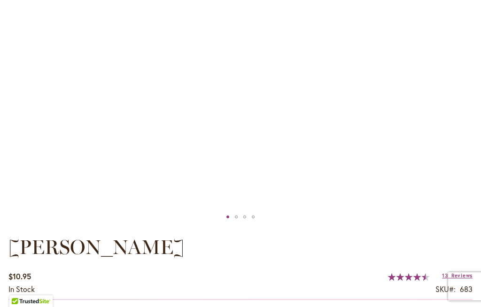
type input "*****"
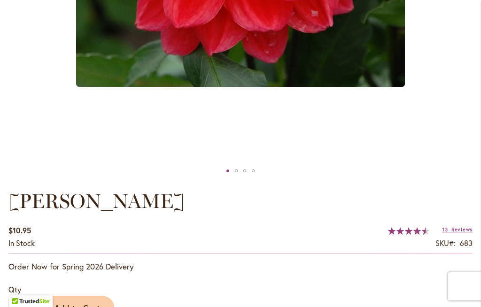
scroll to position [440, 0]
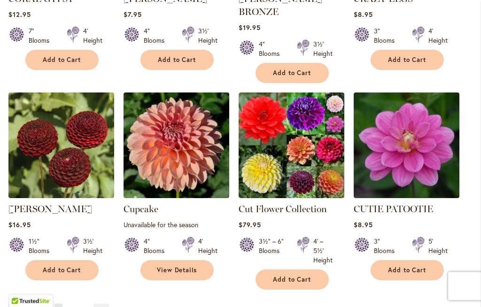
scroll to position [847, 0]
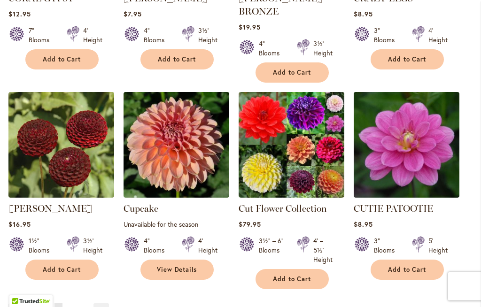
click at [101, 304] on link "Page Next" at bounding box center [102, 311] width 16 height 14
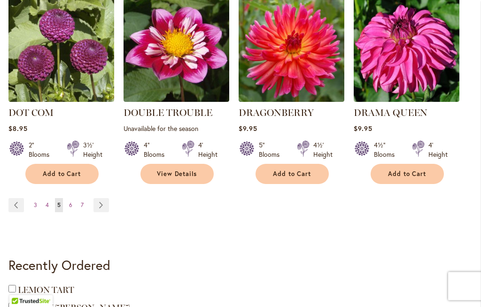
scroll to position [916, 0]
click at [99, 199] on link "Page Next" at bounding box center [102, 205] width 16 height 14
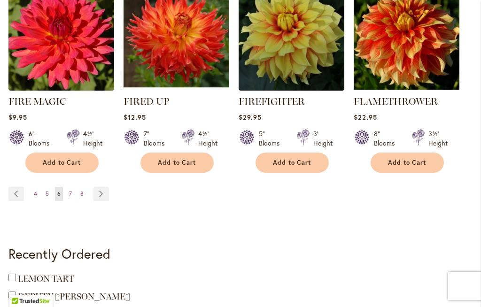
scroll to position [946, 0]
click at [98, 193] on link "Page Next" at bounding box center [102, 194] width 16 height 14
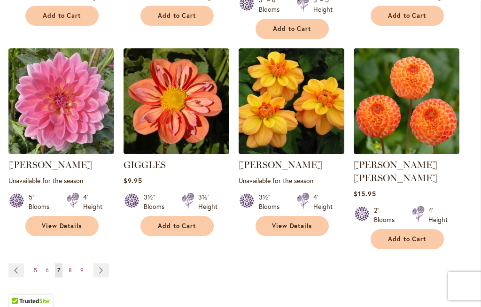
scroll to position [904, 0]
click at [97, 264] on link "Page Next" at bounding box center [102, 271] width 16 height 14
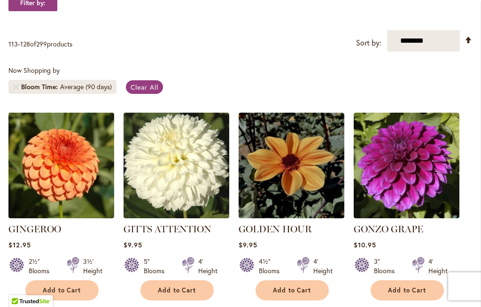
scroll to position [196, 0]
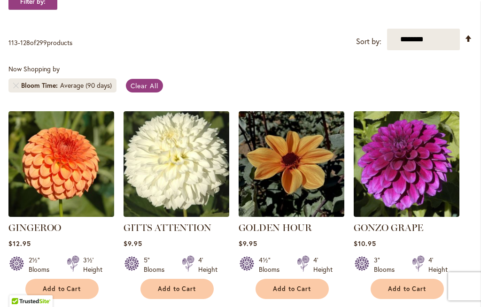
click at [459, 241] on div "$10.95" at bounding box center [407, 243] width 106 height 9
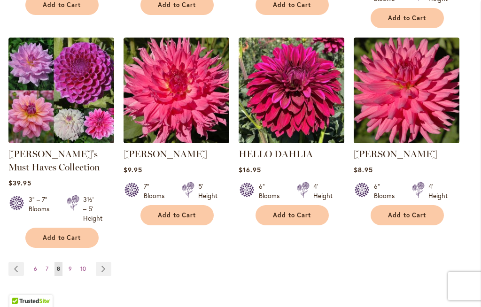
scroll to position [876, 0]
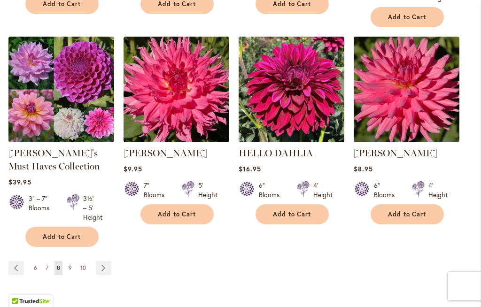
click at [103, 261] on link "Page Next" at bounding box center [104, 268] width 16 height 14
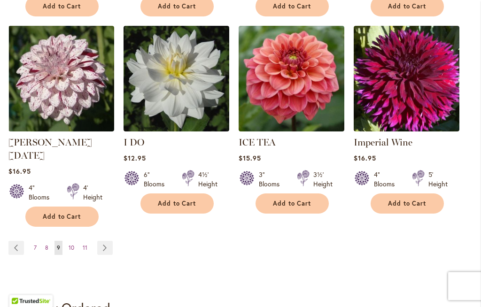
scroll to position [887, 0]
click at [101, 241] on link "Page Next" at bounding box center [105, 248] width 16 height 14
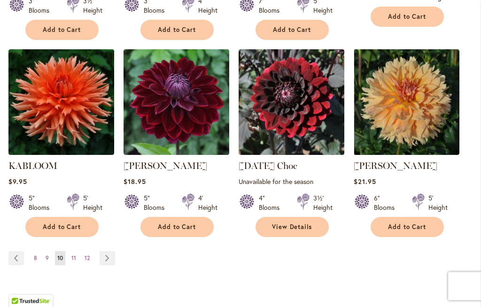
scroll to position [877, 0]
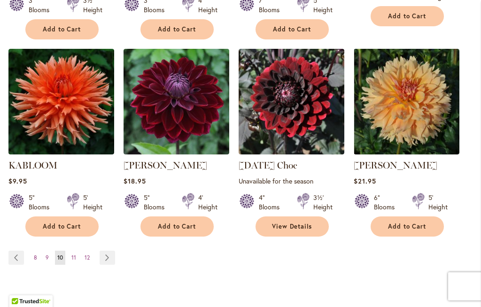
click at [108, 251] on link "Page Next" at bounding box center [108, 258] width 16 height 14
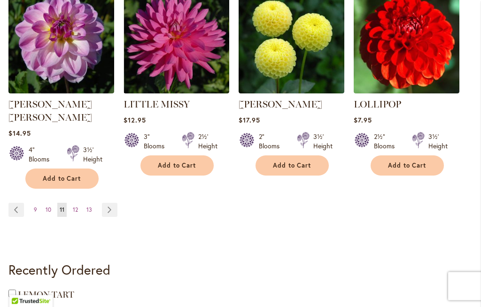
scroll to position [925, 0]
click at [108, 203] on link "Page Next" at bounding box center [110, 210] width 16 height 14
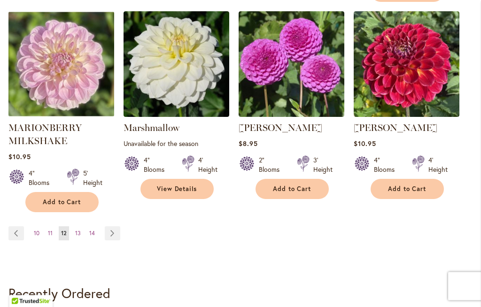
scroll to position [914, 0]
click at [110, 227] on link "Page Next" at bounding box center [113, 234] width 16 height 14
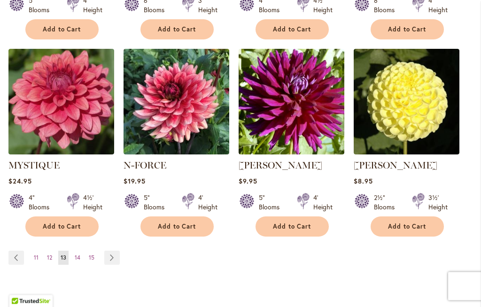
scroll to position [864, 0]
click at [113, 251] on link "Page Next" at bounding box center [112, 258] width 16 height 14
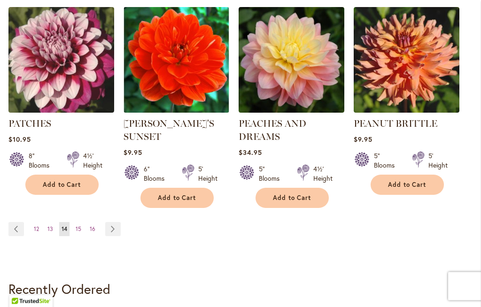
scroll to position [892, 0]
click at [110, 225] on link "Page Next" at bounding box center [113, 229] width 16 height 14
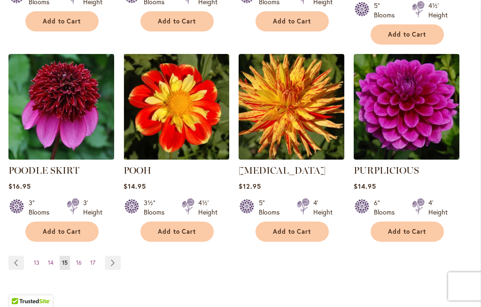
scroll to position [898, 0]
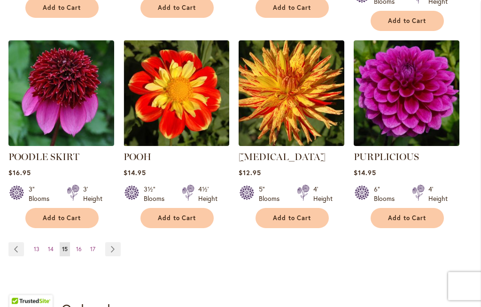
click at [113, 243] on link "Page Next" at bounding box center [113, 250] width 16 height 14
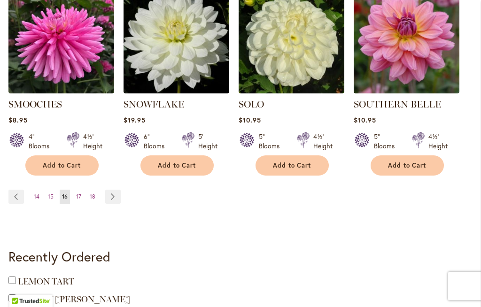
scroll to position [913, 0]
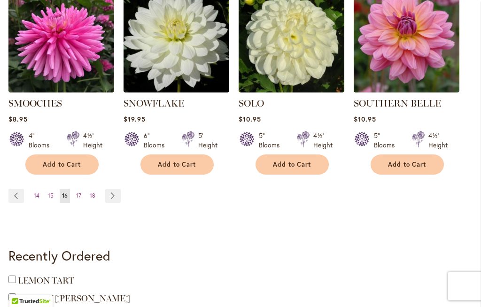
click at [109, 191] on link "Page Next" at bounding box center [113, 196] width 16 height 14
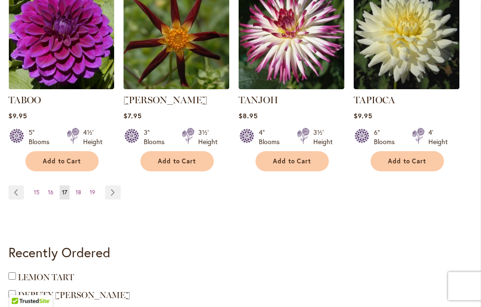
scroll to position [930, 0]
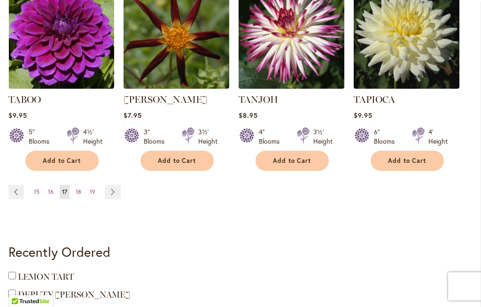
click at [109, 187] on link "Page Next" at bounding box center [113, 192] width 16 height 14
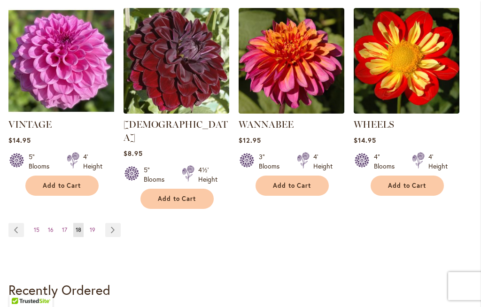
scroll to position [905, 0]
click at [106, 223] on link "Page Next" at bounding box center [113, 230] width 16 height 14
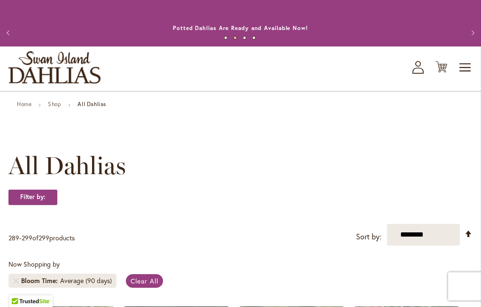
click at [148, 284] on span "Clear All" at bounding box center [145, 281] width 28 height 9
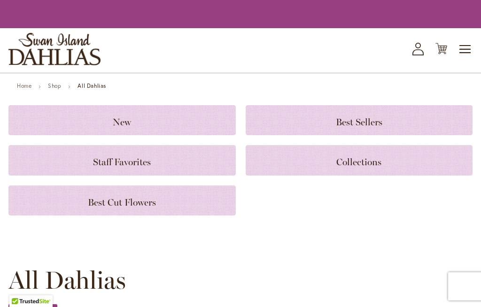
click at [469, 47] on span "Toggle Nav" at bounding box center [466, 49] width 14 height 19
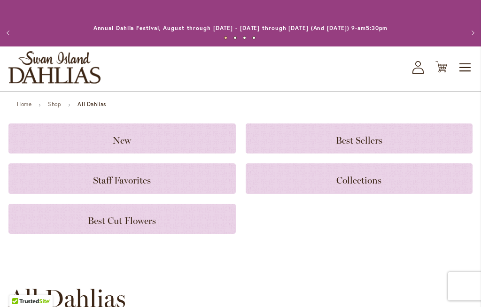
click at [464, 66] on span "Toggle Nav" at bounding box center [466, 67] width 14 height 19
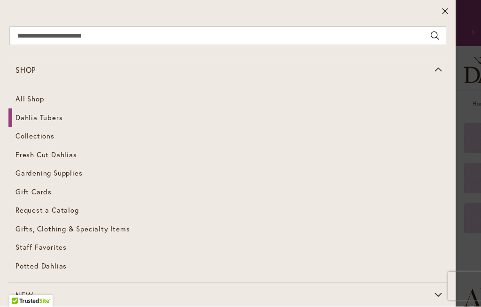
click at [51, 119] on span "Dahlia Tubers" at bounding box center [39, 117] width 47 height 9
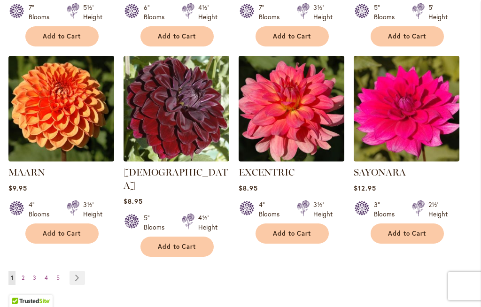
scroll to position [801, 0]
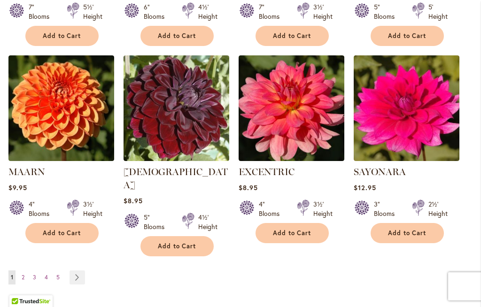
click at [72, 271] on link "Page Next" at bounding box center [78, 278] width 16 height 14
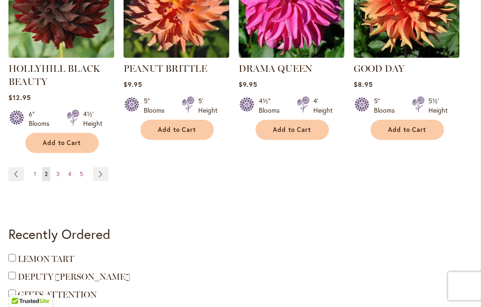
scroll to position [906, 0]
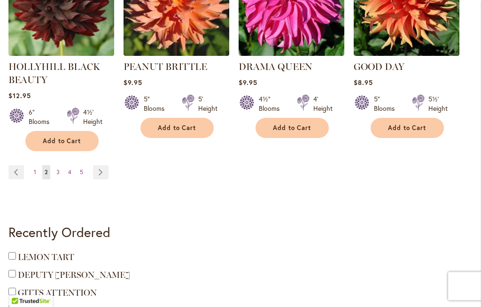
click at [99, 166] on link "Page Next" at bounding box center [101, 173] width 16 height 14
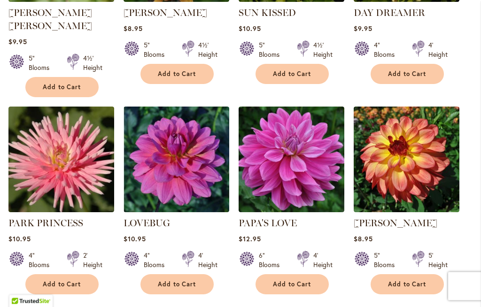
scroll to position [763, 0]
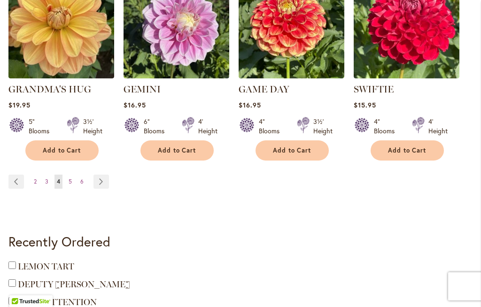
scroll to position [884, 0]
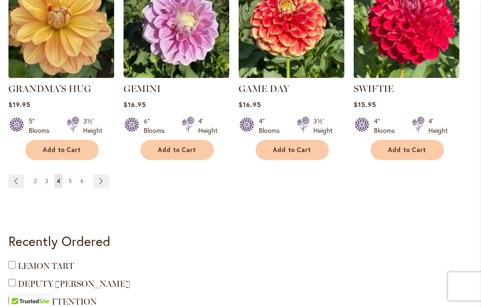
click at [102, 174] on link "Page Next" at bounding box center [102, 181] width 16 height 14
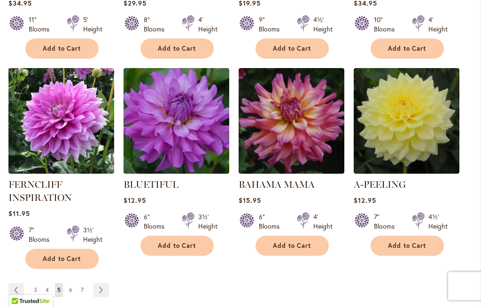
scroll to position [788, 0]
click at [101, 284] on link "Page Next" at bounding box center [102, 291] width 16 height 14
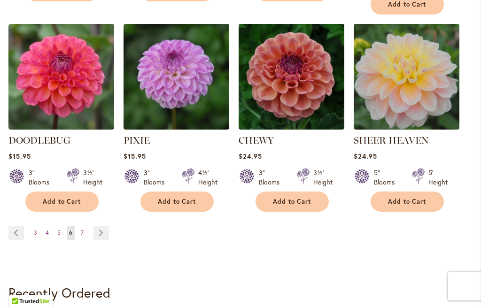
scroll to position [850, 0]
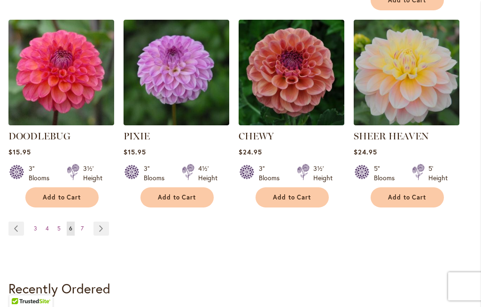
click at [95, 222] on link "Page Next" at bounding box center [102, 229] width 16 height 14
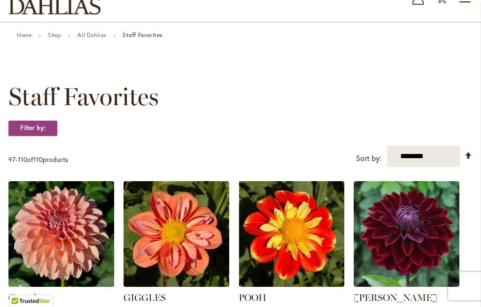
scroll to position [59, 0]
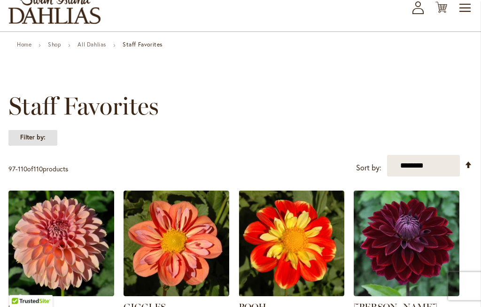
click at [39, 137] on strong "Filter by:" at bounding box center [32, 138] width 49 height 16
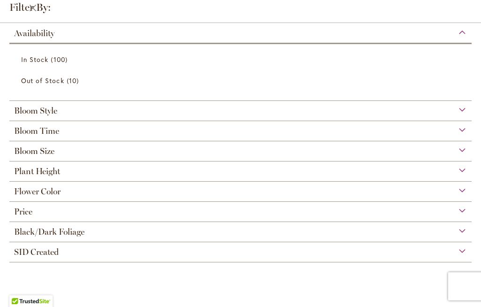
click at [461, 172] on div "Plant Height" at bounding box center [240, 169] width 463 height 15
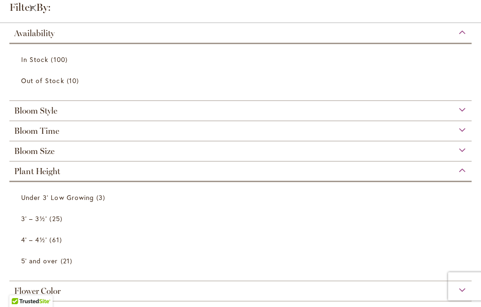
click at [53, 221] on span "25 items" at bounding box center [56, 219] width 15 height 10
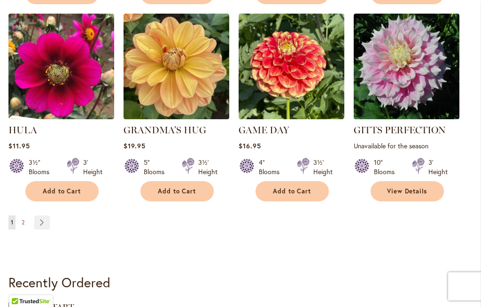
scroll to position [884, 0]
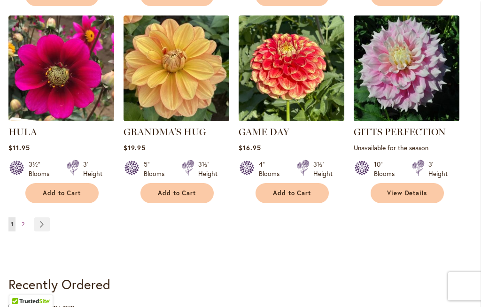
click at [39, 223] on link "Page Next" at bounding box center [42, 225] width 16 height 14
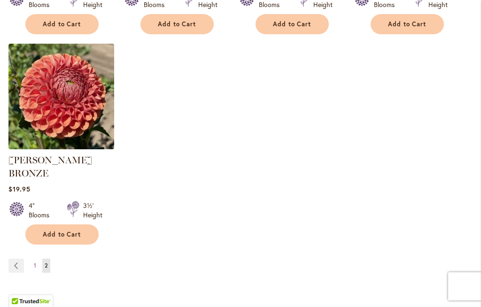
scroll to position [671, 0]
click at [15, 260] on link "Page Previous" at bounding box center [16, 267] width 16 height 14
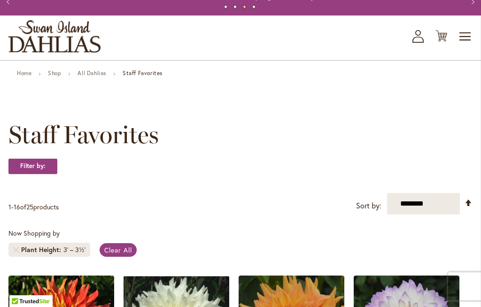
scroll to position [31, 0]
